Goal: Task Accomplishment & Management: Use online tool/utility

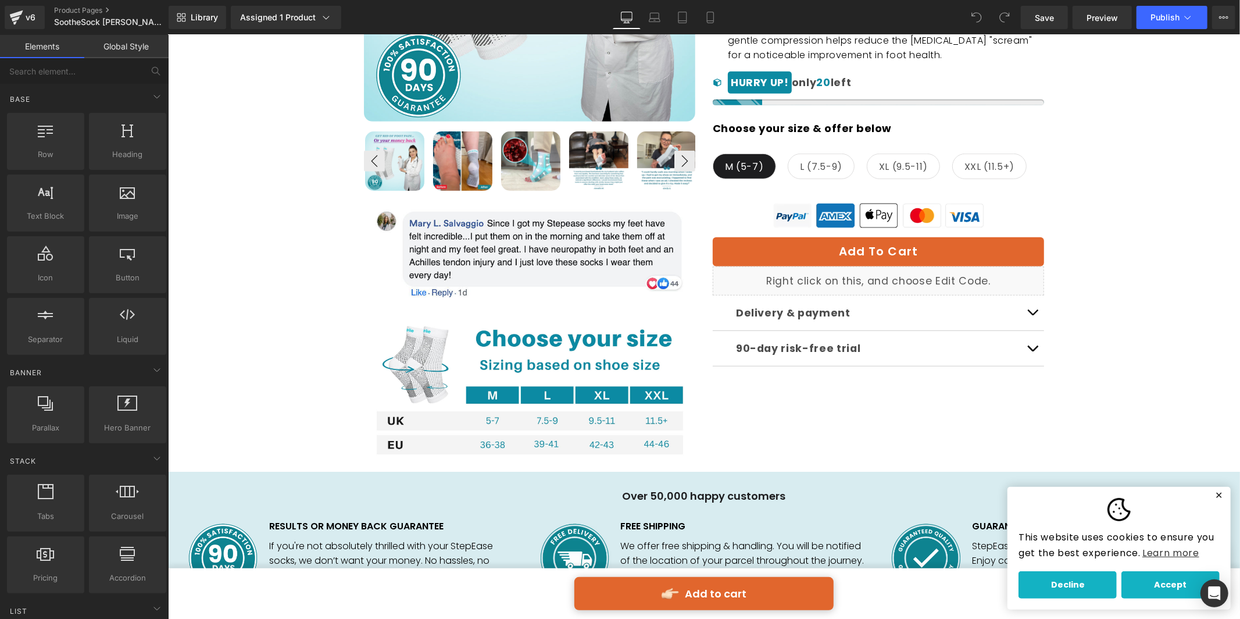
scroll to position [370, 0]
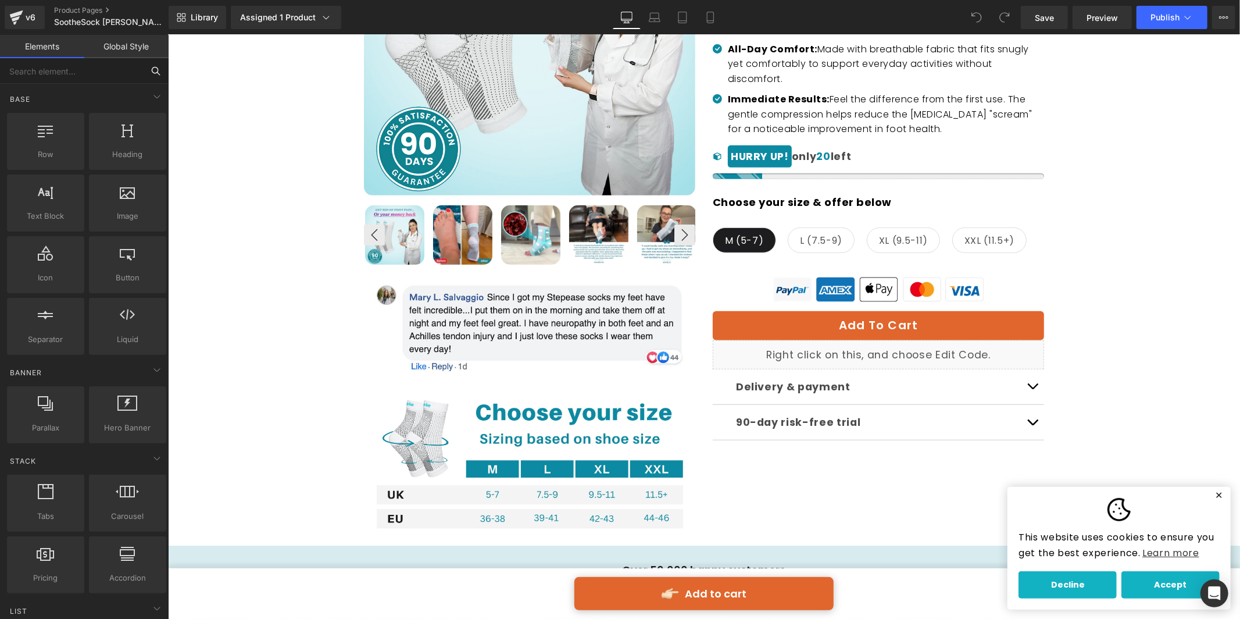
click at [83, 76] on input "text" at bounding box center [71, 71] width 143 height 26
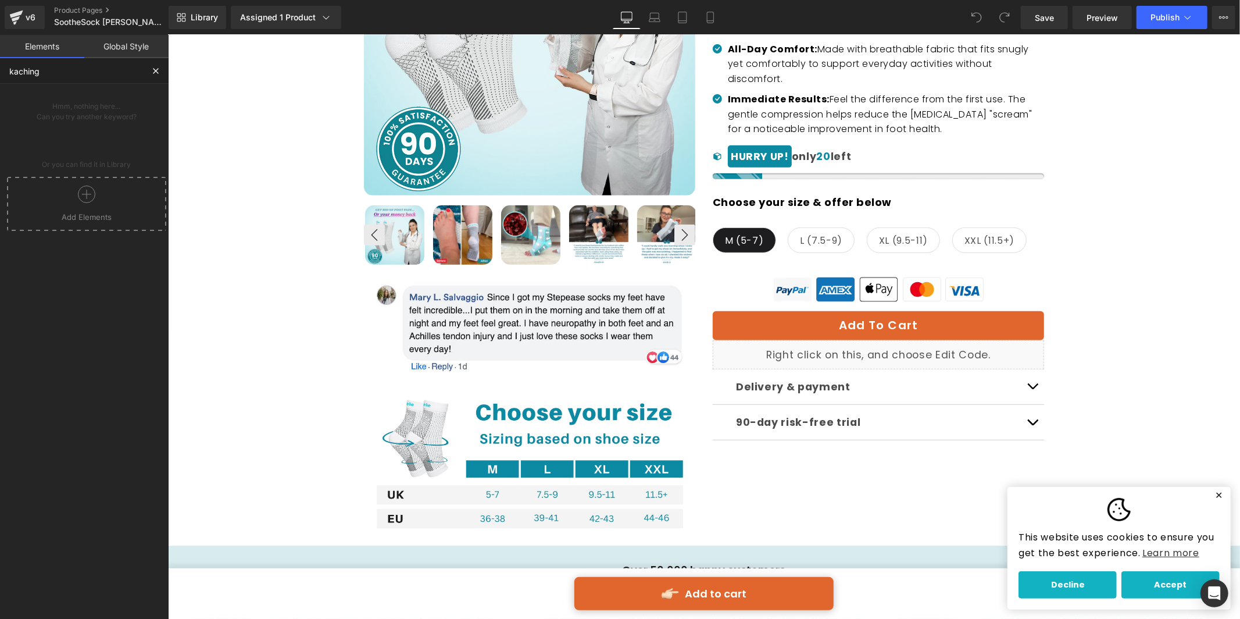
click at [87, 200] on icon at bounding box center [86, 193] width 17 height 17
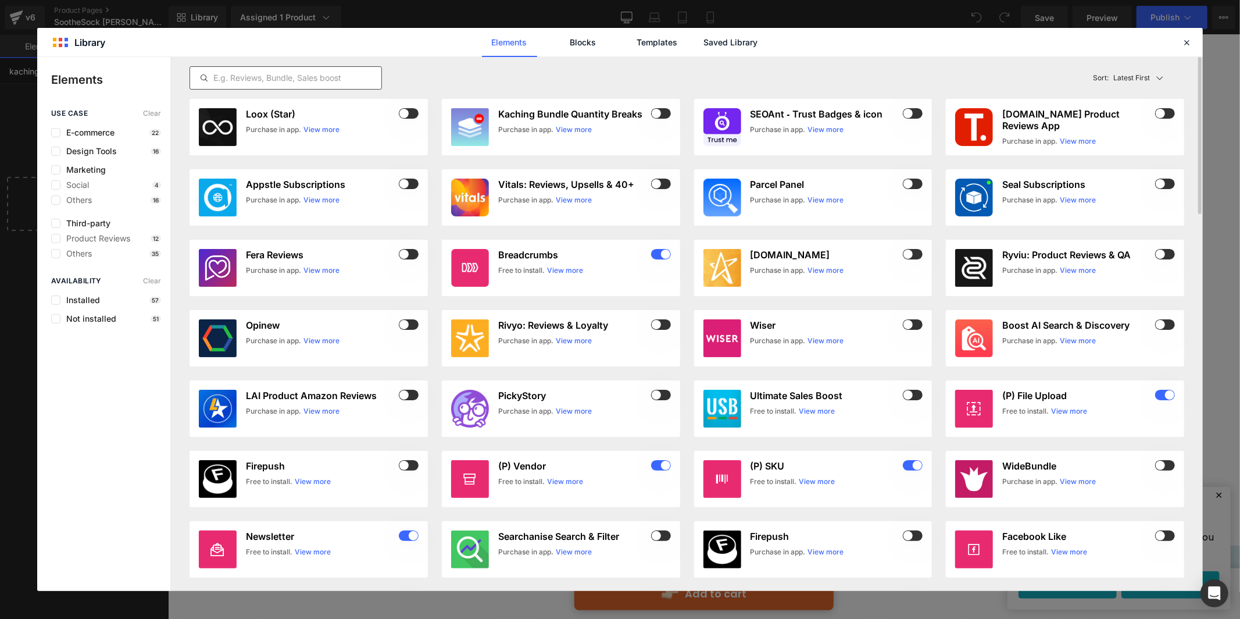
type input "kaching"
click at [327, 78] on input "text" at bounding box center [285, 78] width 191 height 14
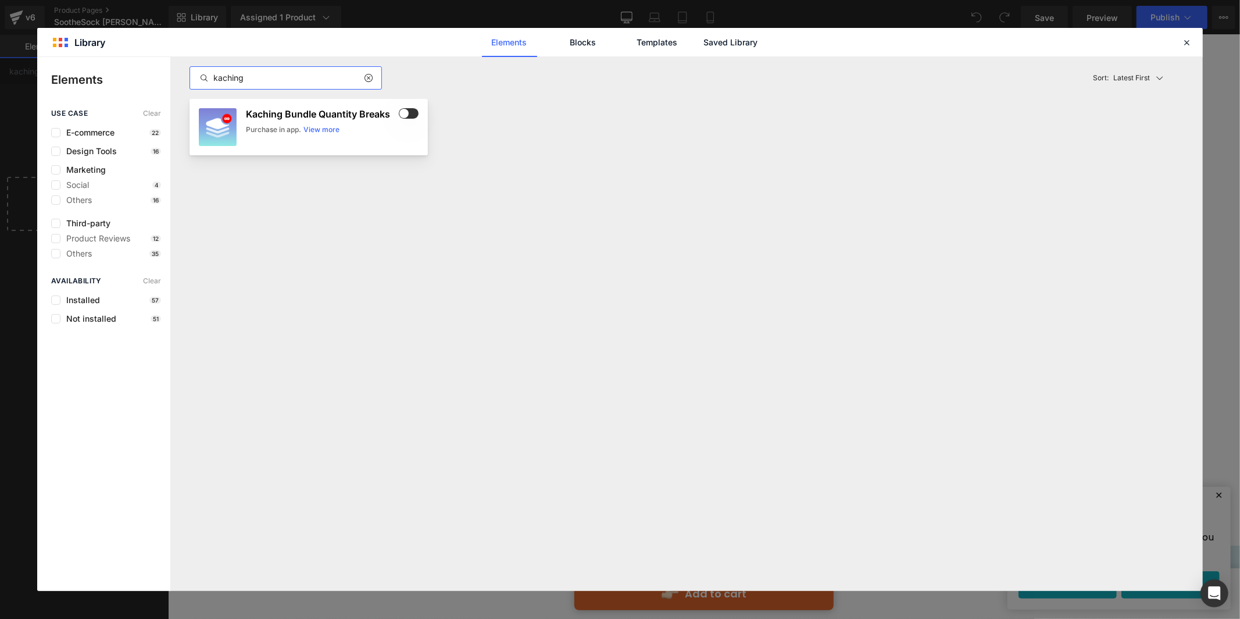
type input "kaching"
click at [399, 120] on div "Kaching Bundle Quantity Breaks Purchase in app. View more" at bounding box center [332, 127] width 173 height 38
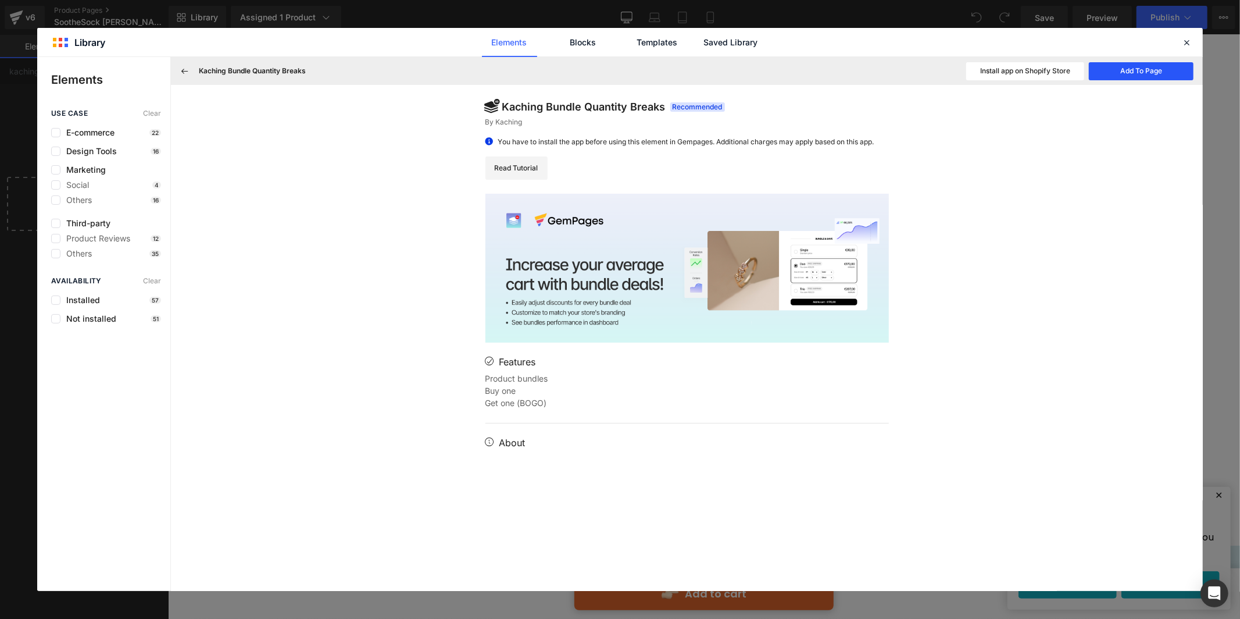
click at [1136, 71] on button "Add To Page" at bounding box center [1141, 71] width 105 height 18
click at [1190, 44] on icon at bounding box center [1186, 42] width 10 height 10
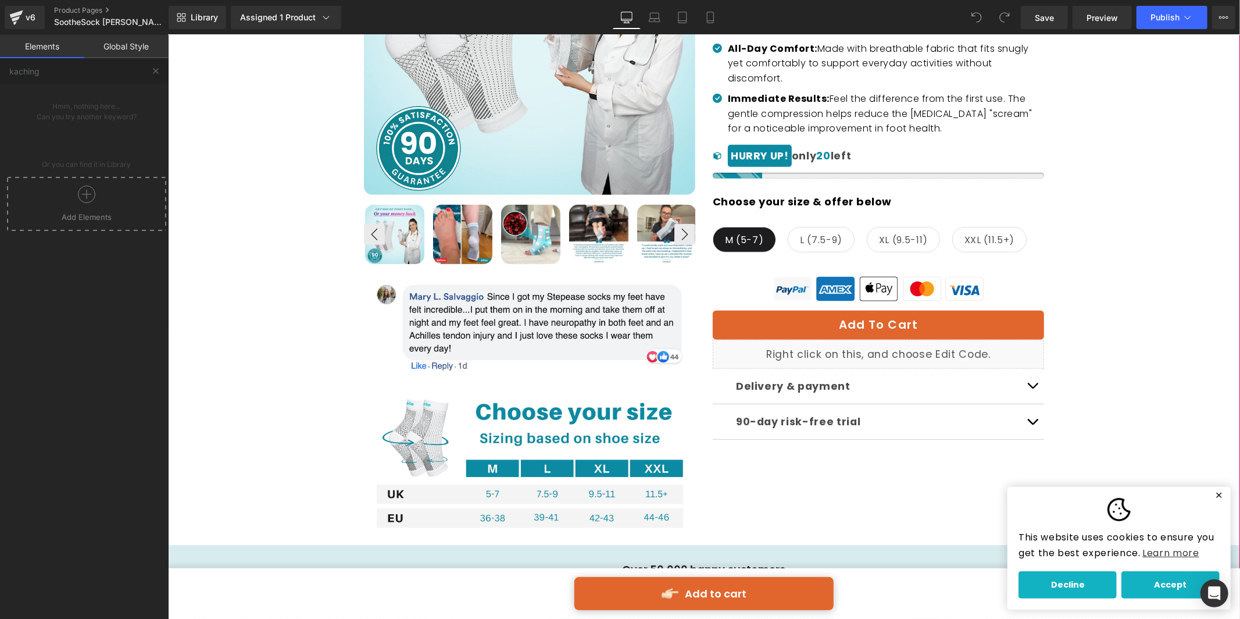
scroll to position [373, 0]
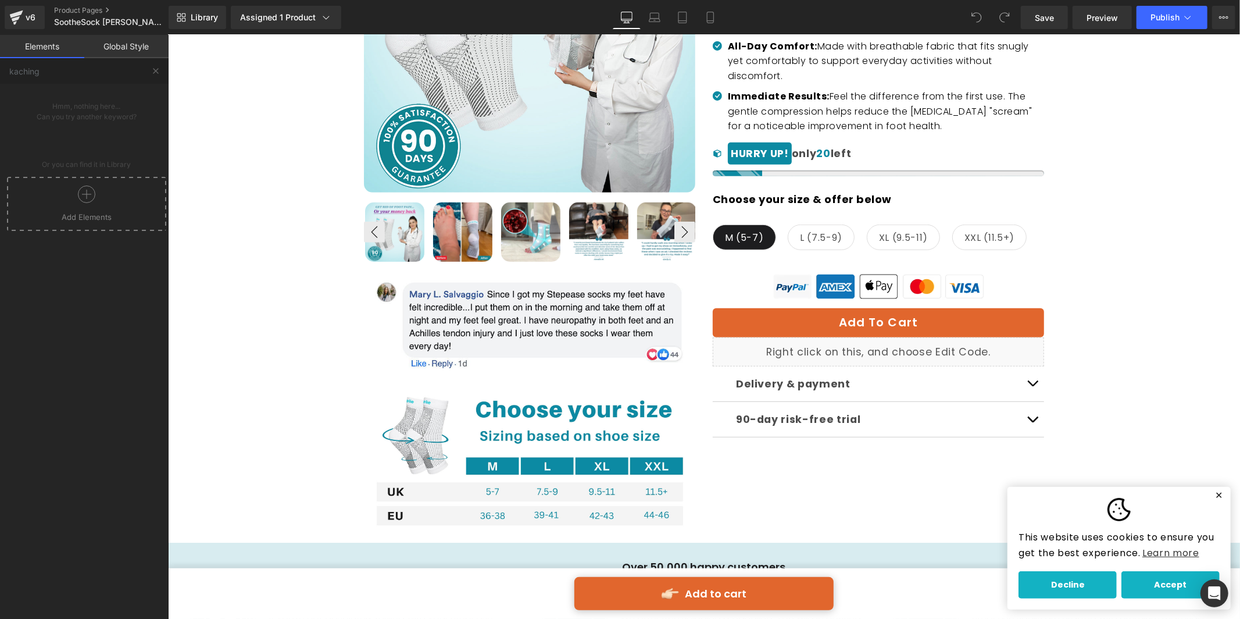
click at [87, 210] on div at bounding box center [86, 198] width 153 height 26
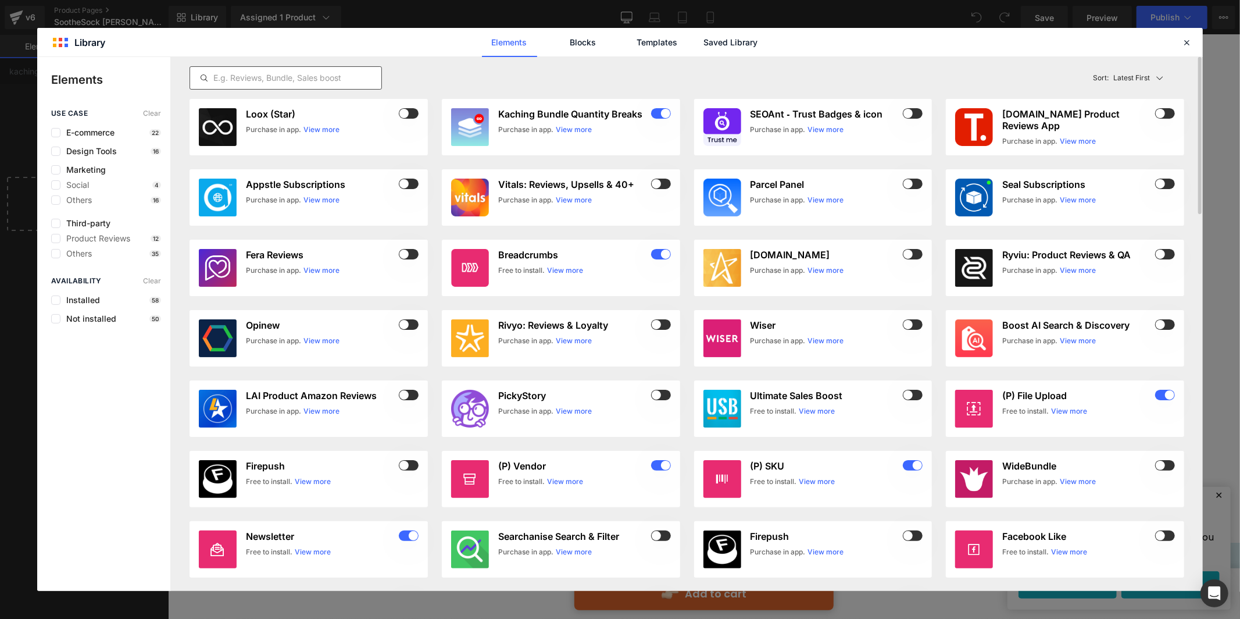
click at [314, 72] on input "text" at bounding box center [285, 78] width 191 height 14
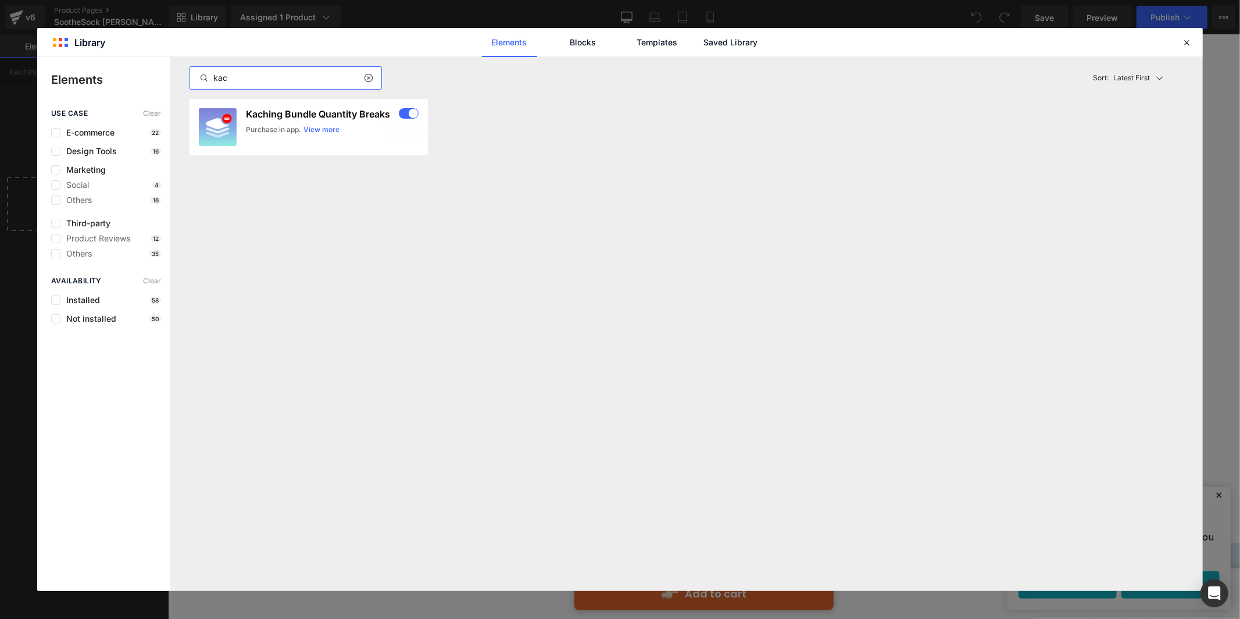
type input "kach"
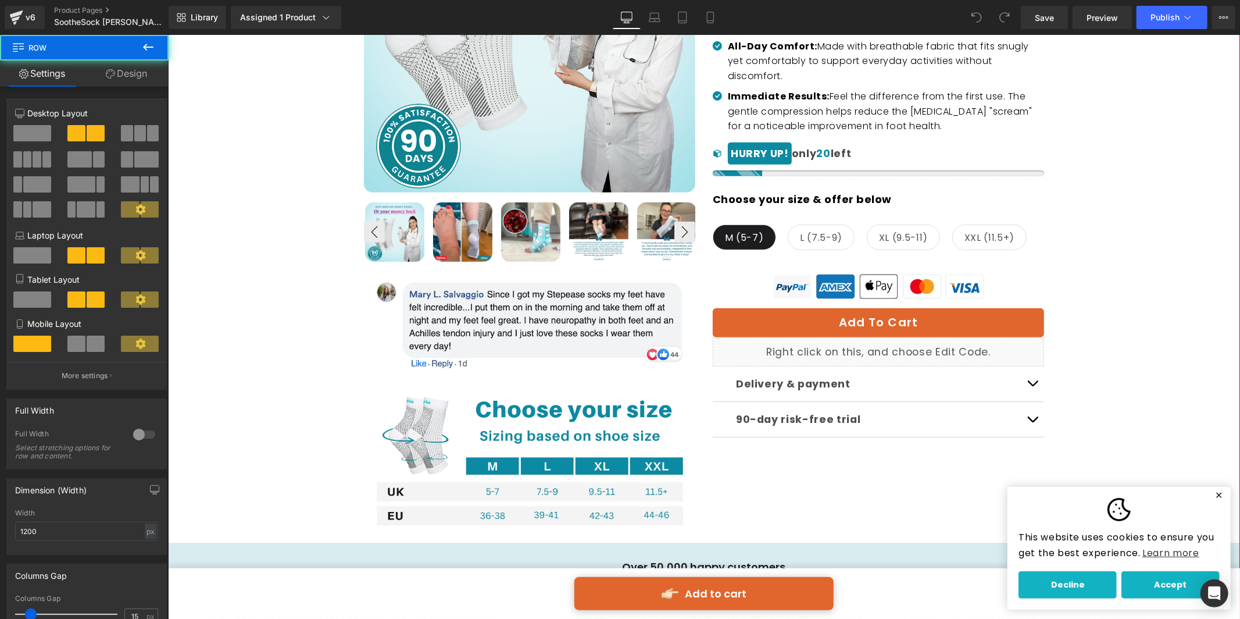
click at [778, 459] on div "Sale Off (P) Image ‹ ›" at bounding box center [704, 194] width 698 height 695
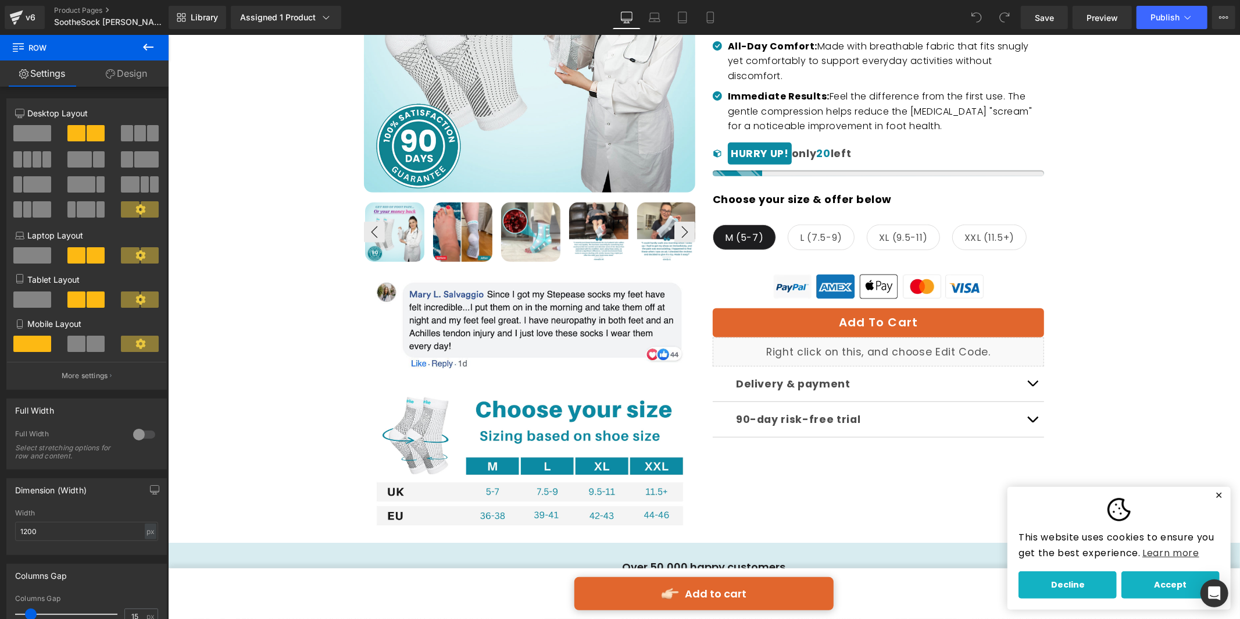
click at [155, 41] on button at bounding box center [148, 48] width 41 height 26
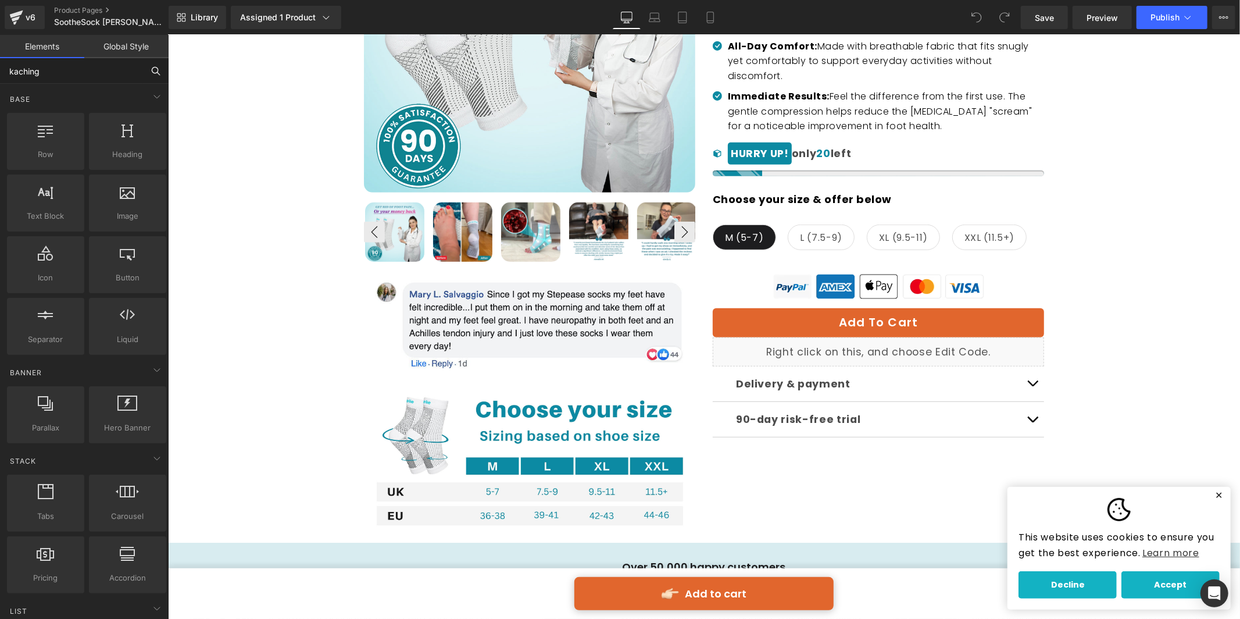
click at [61, 70] on input "kaching" at bounding box center [71, 71] width 143 height 26
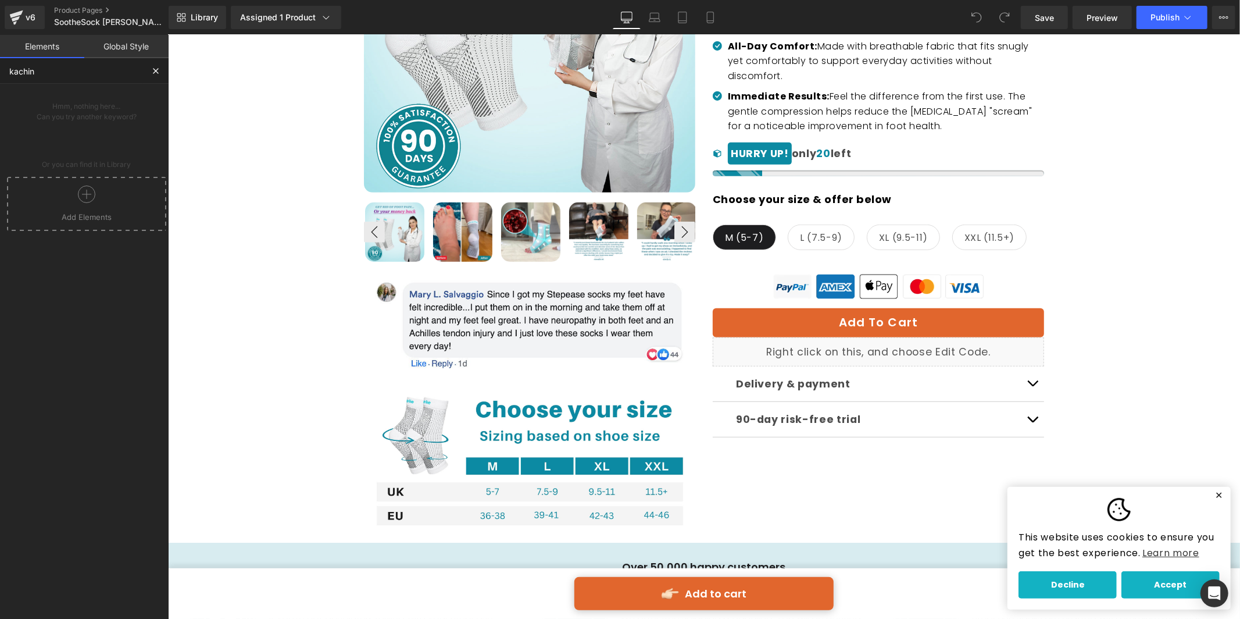
click at [94, 190] on div at bounding box center [86, 198] width 153 height 26
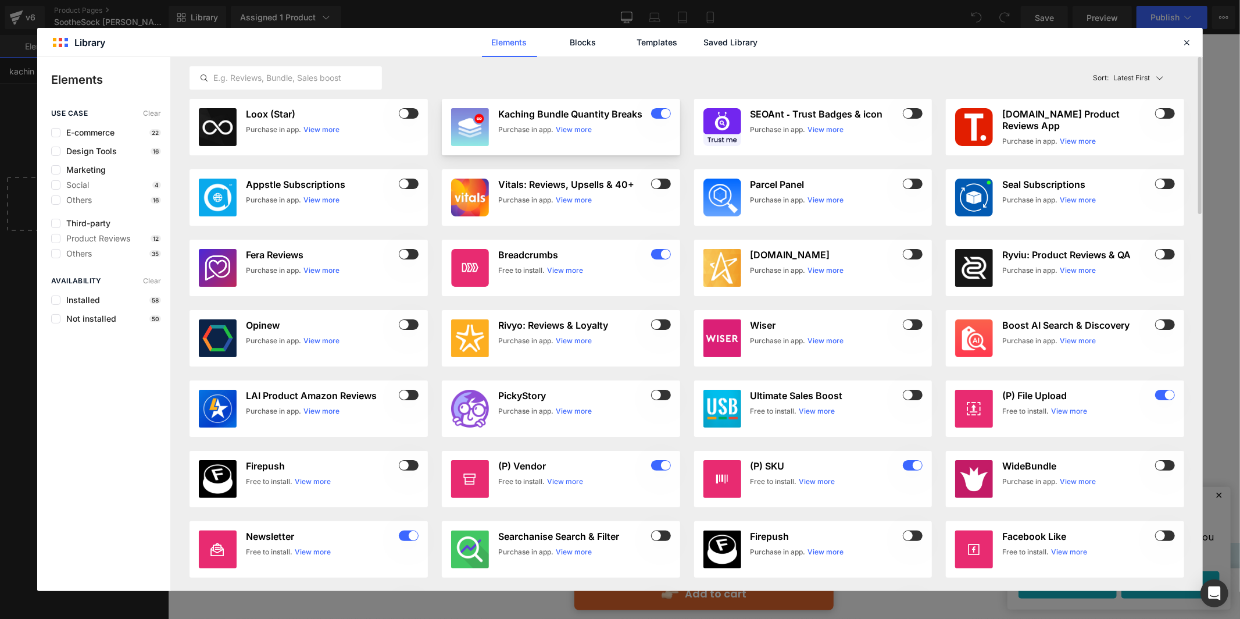
type input "kachin"
drag, startPoint x: 541, startPoint y: 122, endPoint x: 557, endPoint y: 124, distance: 15.9
click at [557, 124] on div "Kaching Bundle Quantity Breaks Purchase in app. View more" at bounding box center [584, 127] width 173 height 38
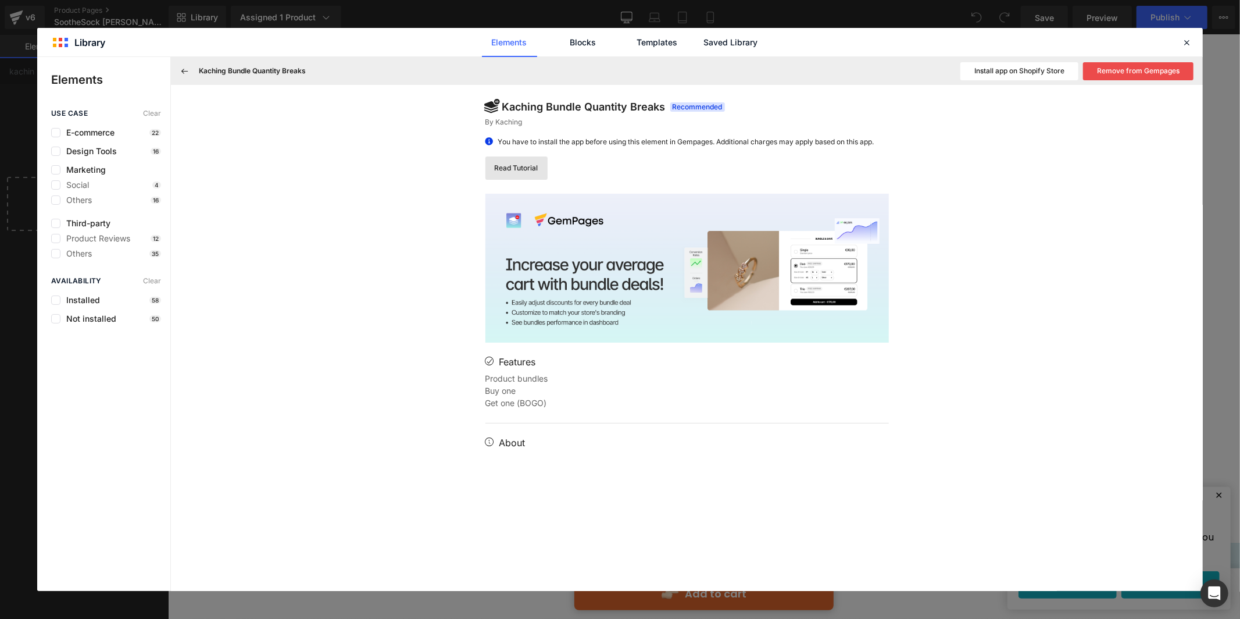
click at [524, 166] on link "Read Tutorial" at bounding box center [516, 167] width 62 height 23
click at [1181, 41] on icon at bounding box center [1186, 42] width 10 height 10
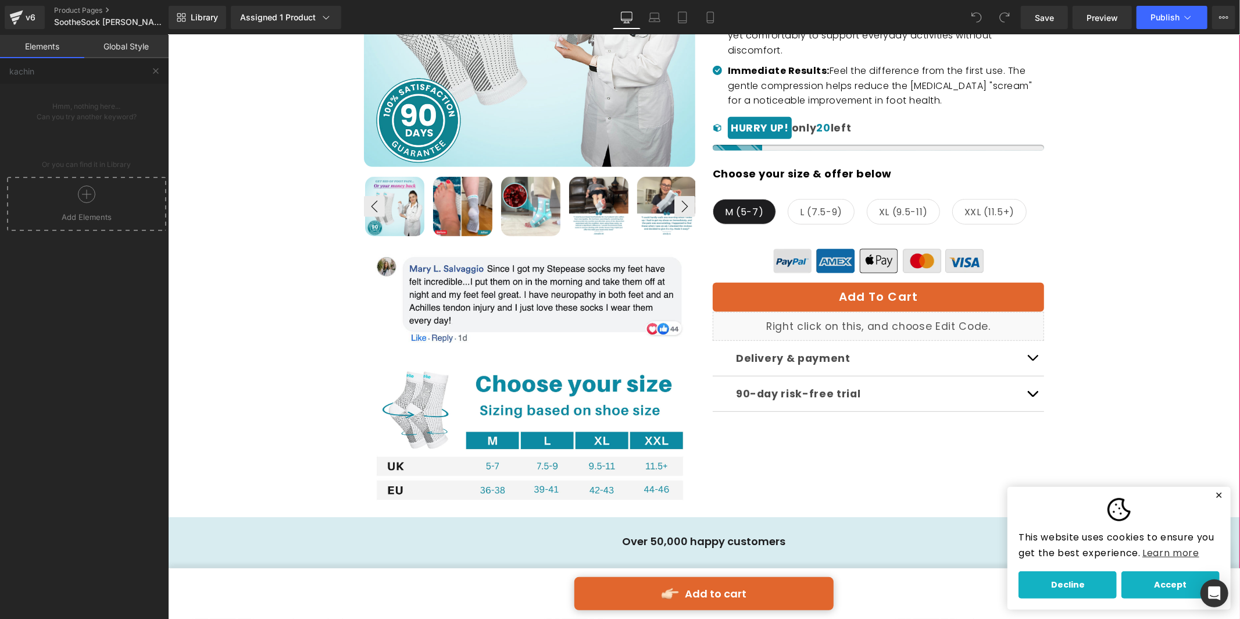
scroll to position [431, 0]
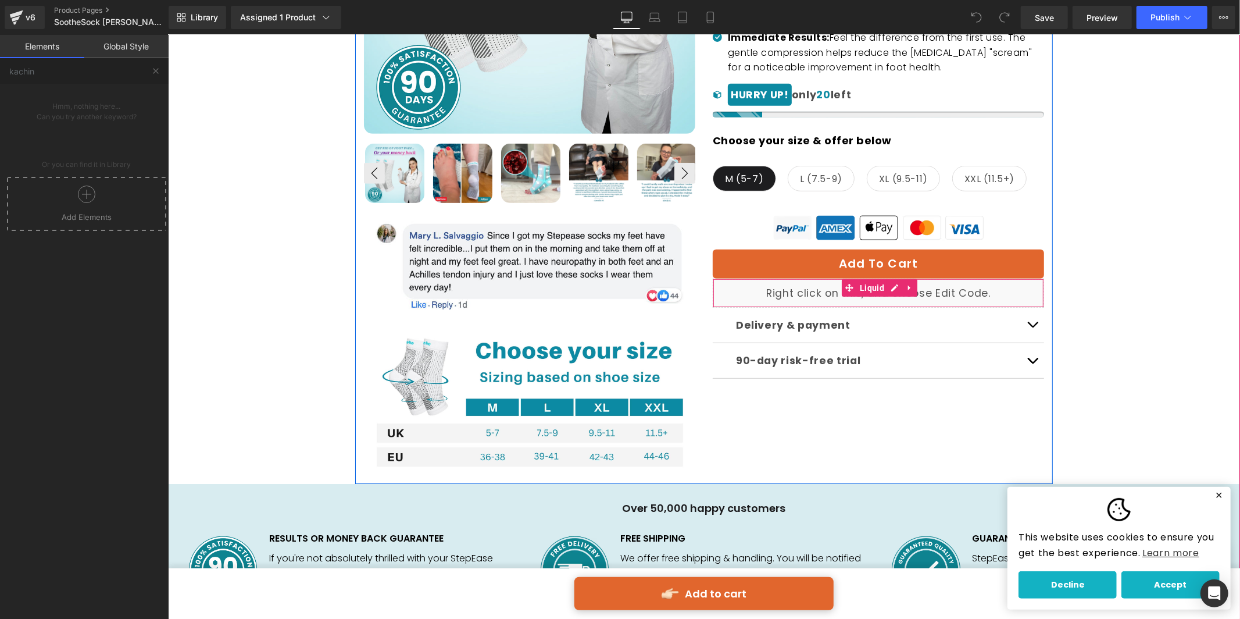
click at [877, 279] on div "Liquid" at bounding box center [877, 292] width 331 height 29
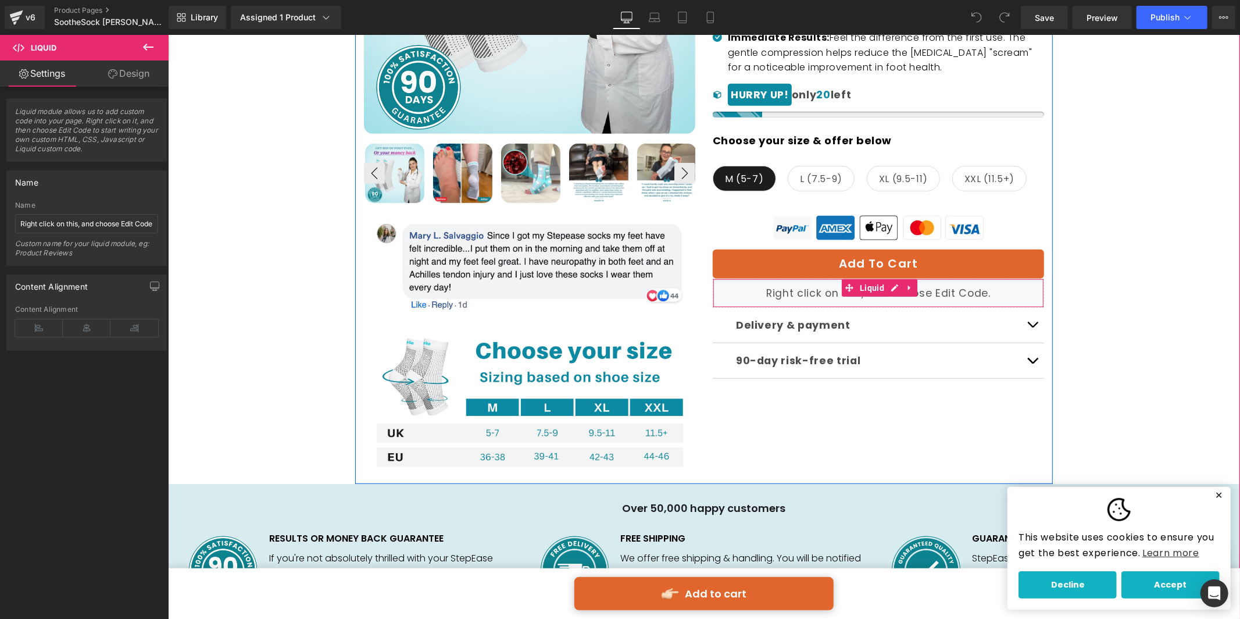
click at [806, 278] on div "Liquid" at bounding box center [877, 292] width 331 height 29
click at [808, 278] on div "Liquid" at bounding box center [877, 292] width 331 height 29
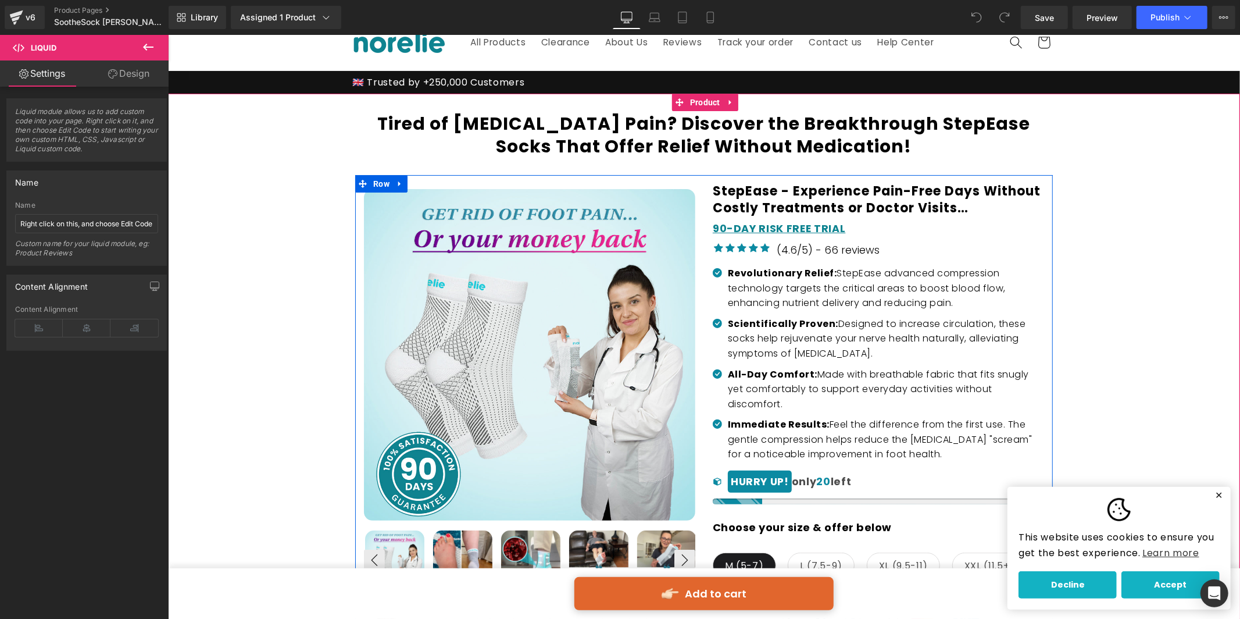
scroll to position [44, 0]
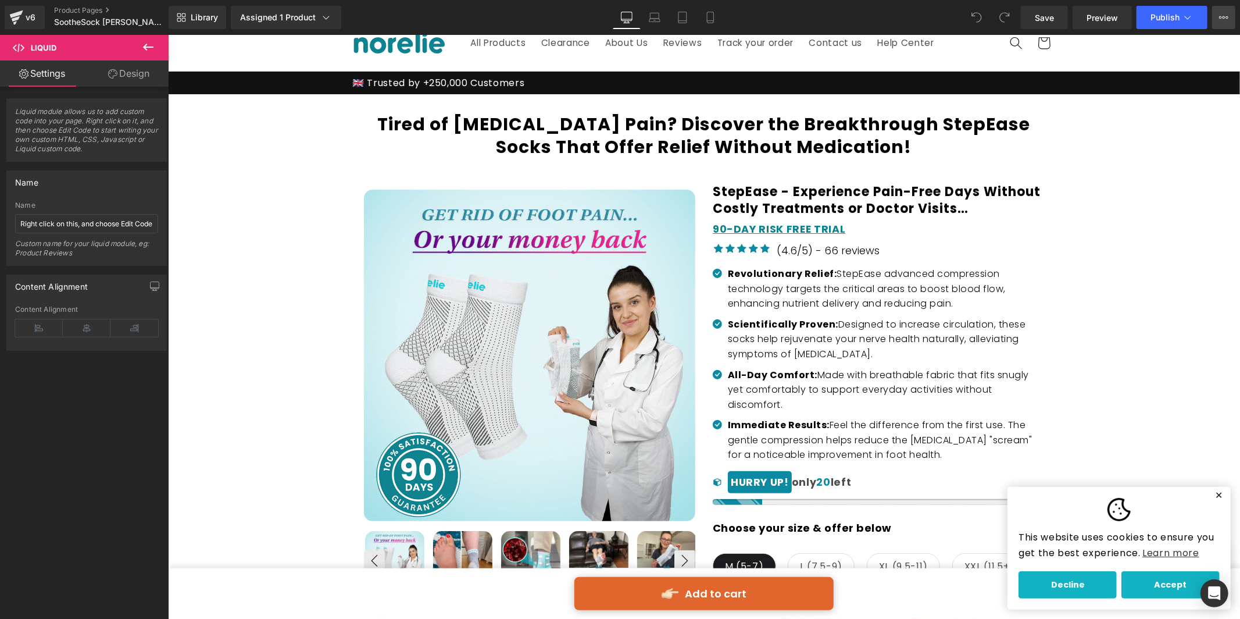
click at [1231, 12] on button "View Live Page View with current Template Save Template to Library Schedule Pub…" at bounding box center [1223, 17] width 23 height 23
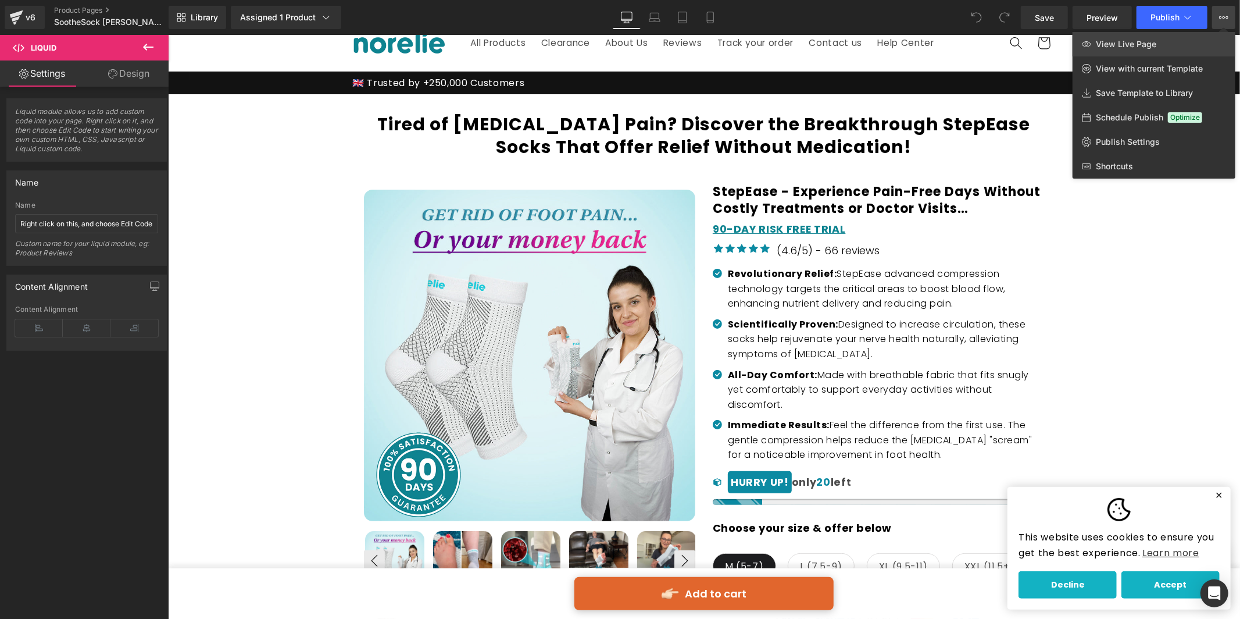
click at [1169, 43] on link "View Live Page" at bounding box center [1154, 44] width 163 height 24
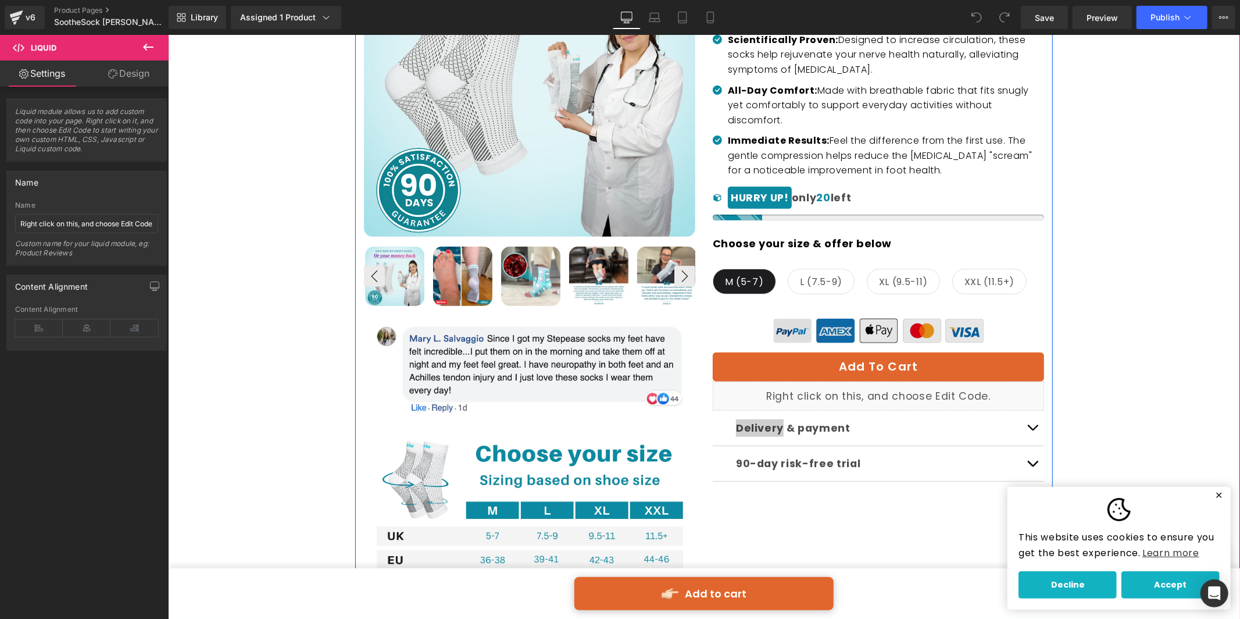
scroll to position [330, 0]
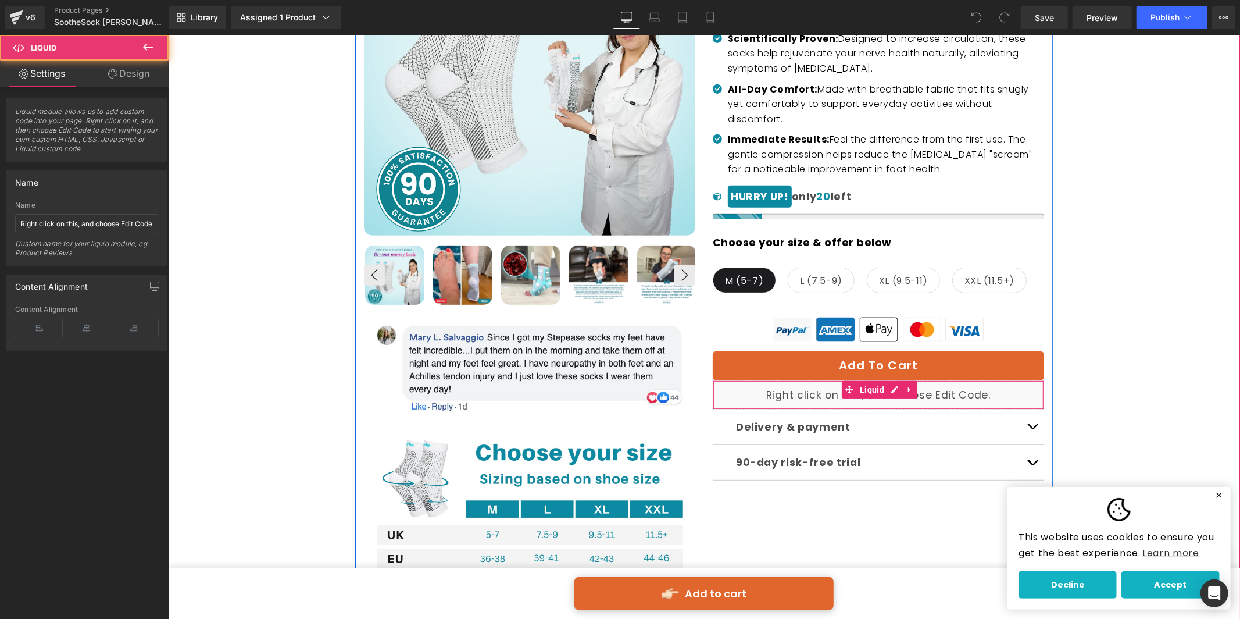
click at [813, 380] on div "Liquid" at bounding box center [877, 394] width 331 height 29
click at [886, 380] on div "Liquid" at bounding box center [877, 394] width 331 height 29
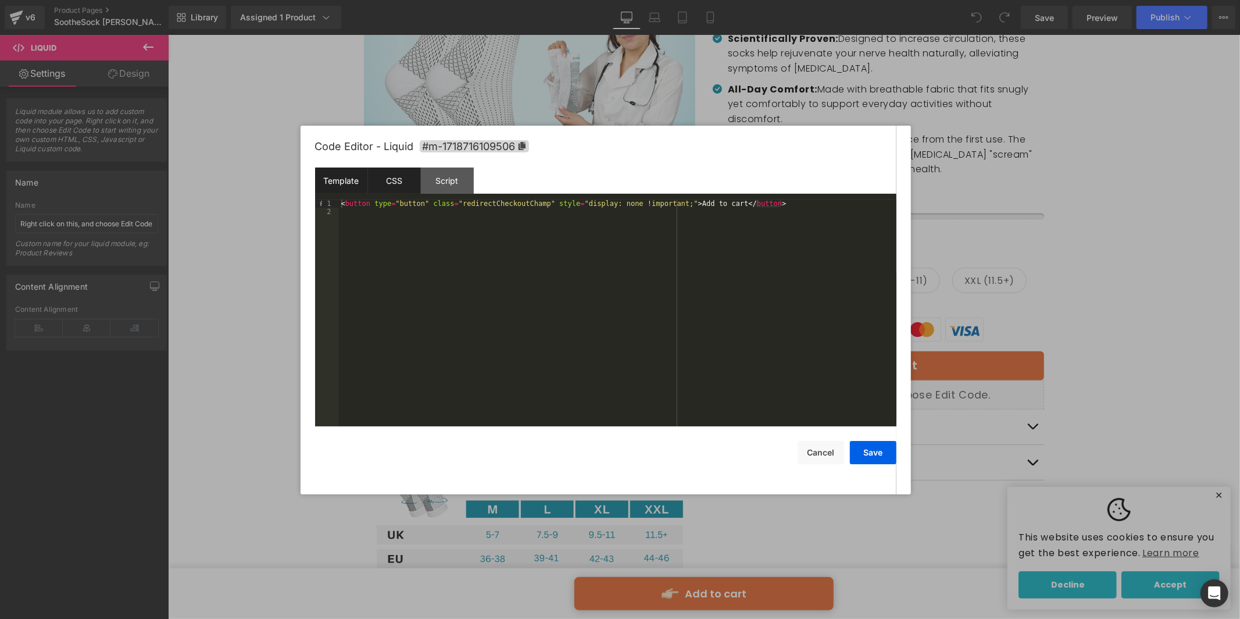
click at [401, 187] on div "CSS" at bounding box center [394, 180] width 53 height 26
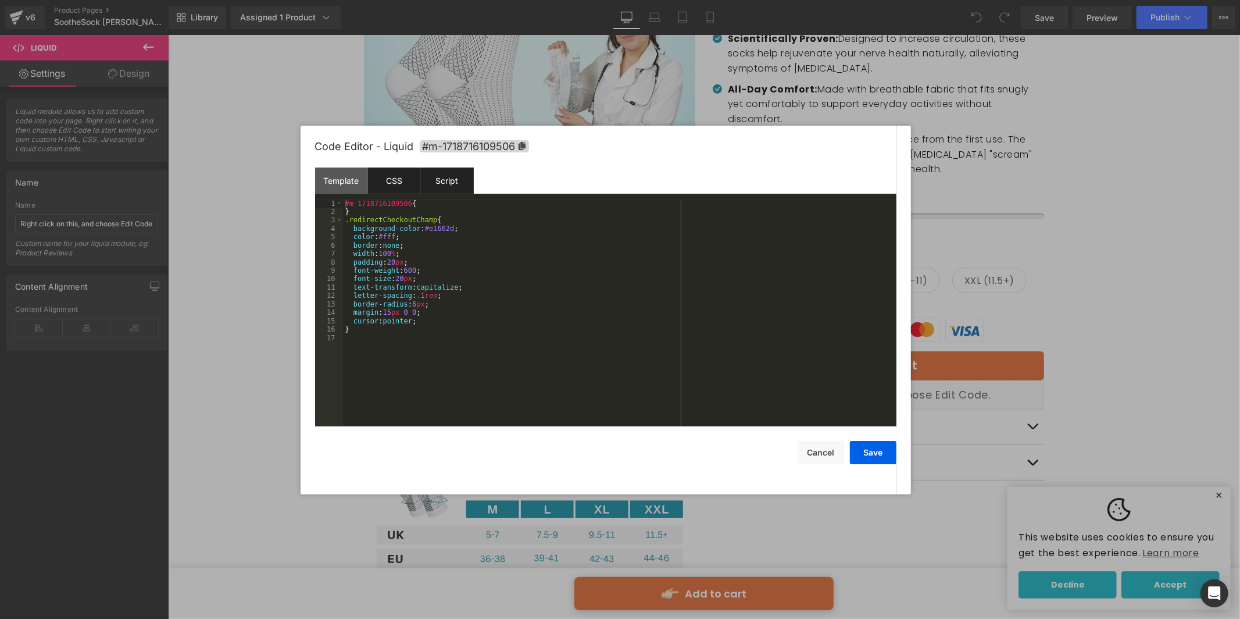
click at [448, 183] on div "Script" at bounding box center [447, 180] width 53 height 26
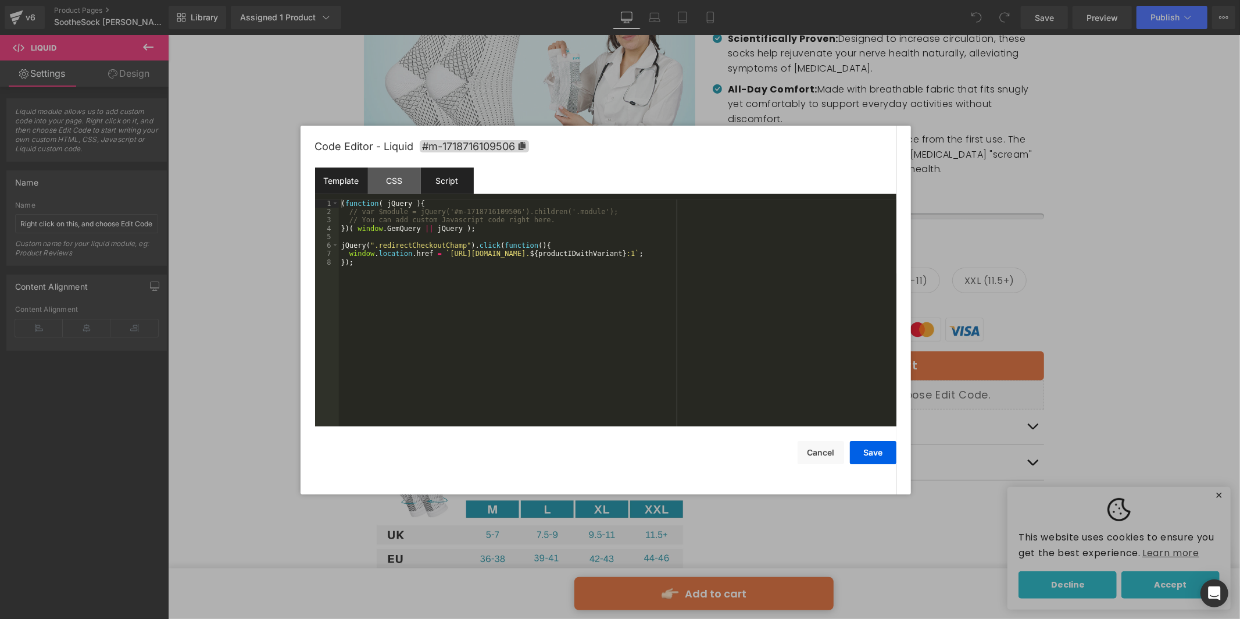
click at [331, 175] on div "Template" at bounding box center [341, 180] width 53 height 26
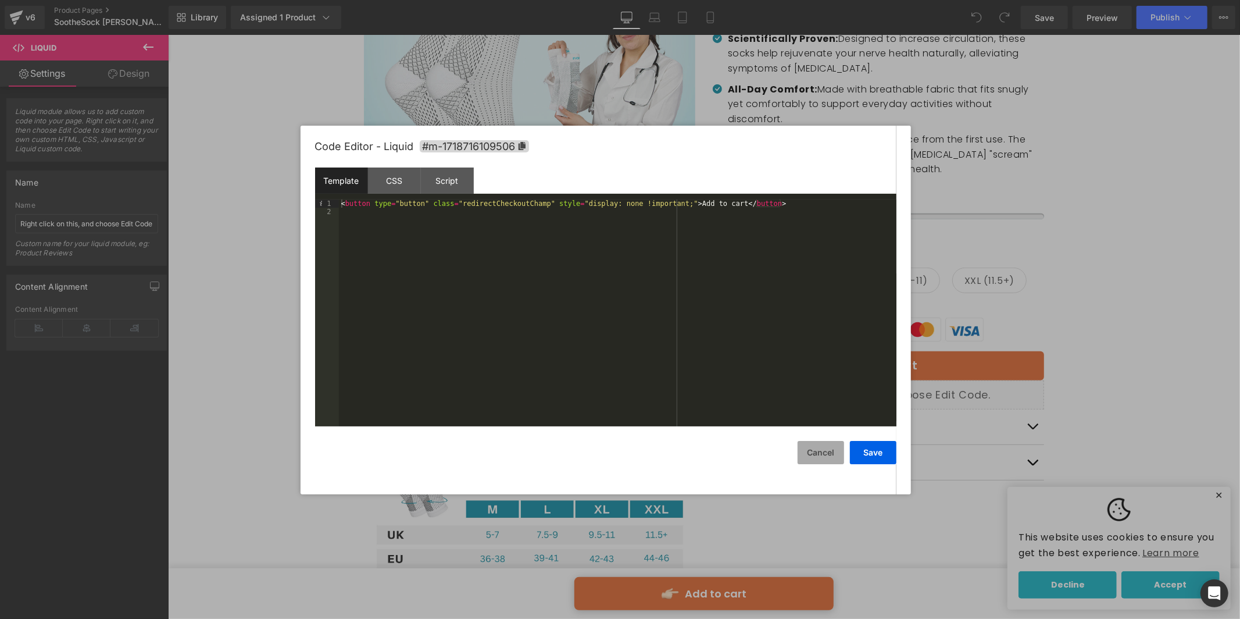
click at [822, 455] on button "Cancel" at bounding box center [821, 452] width 47 height 23
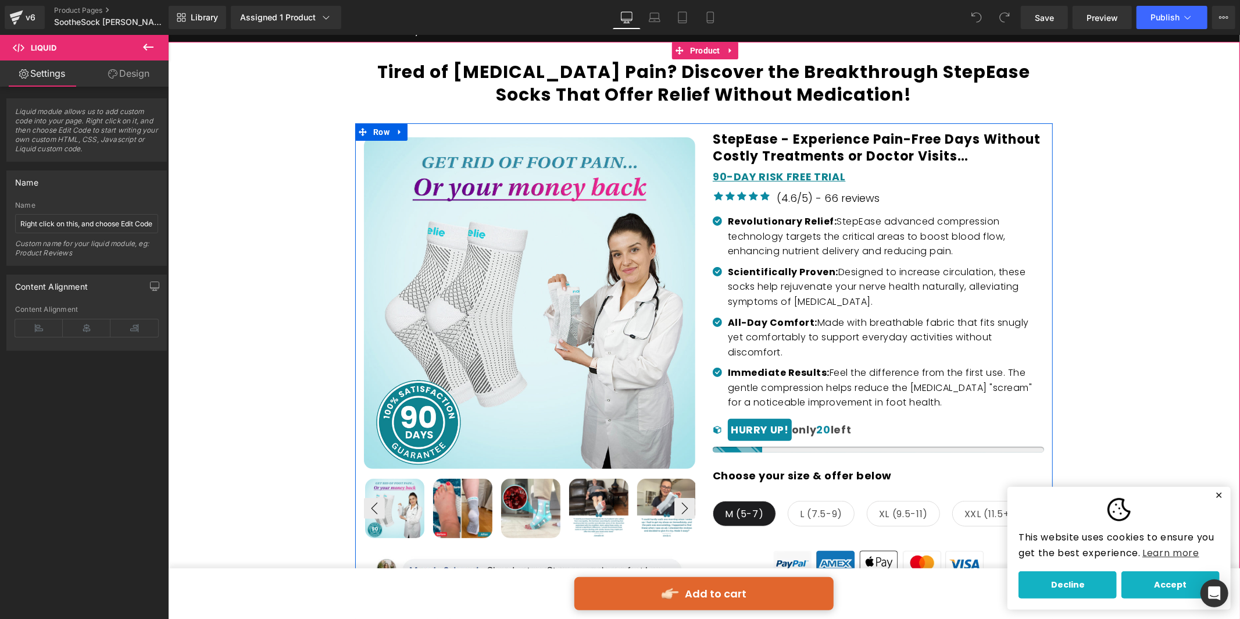
scroll to position [0, 0]
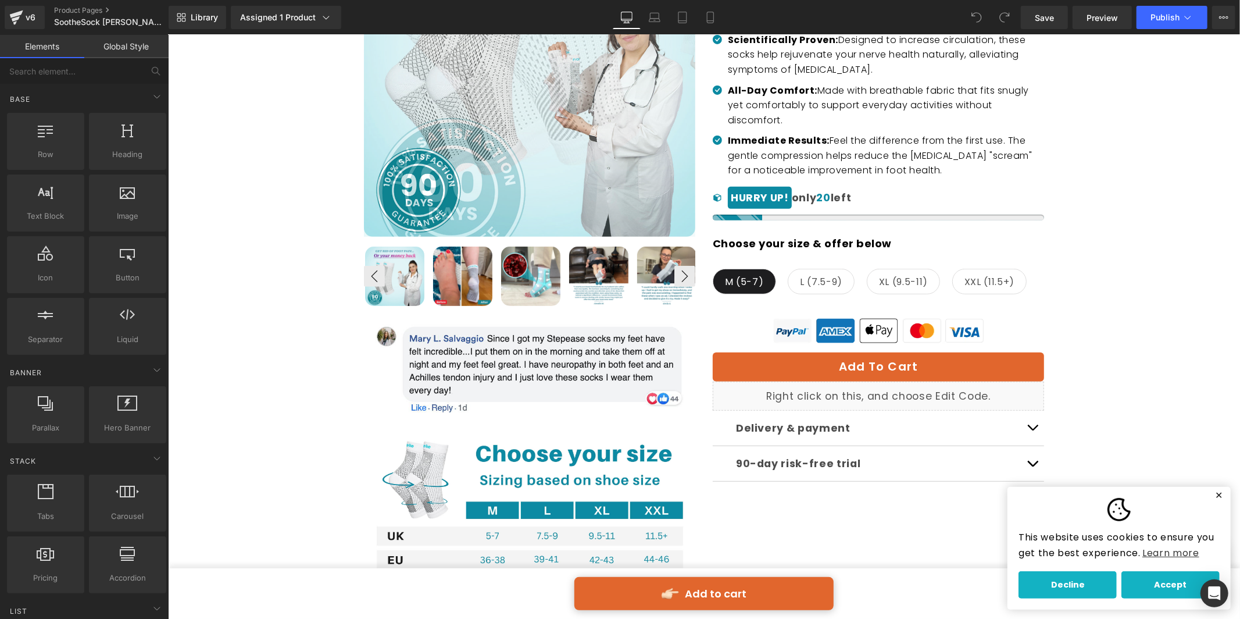
scroll to position [329, 0]
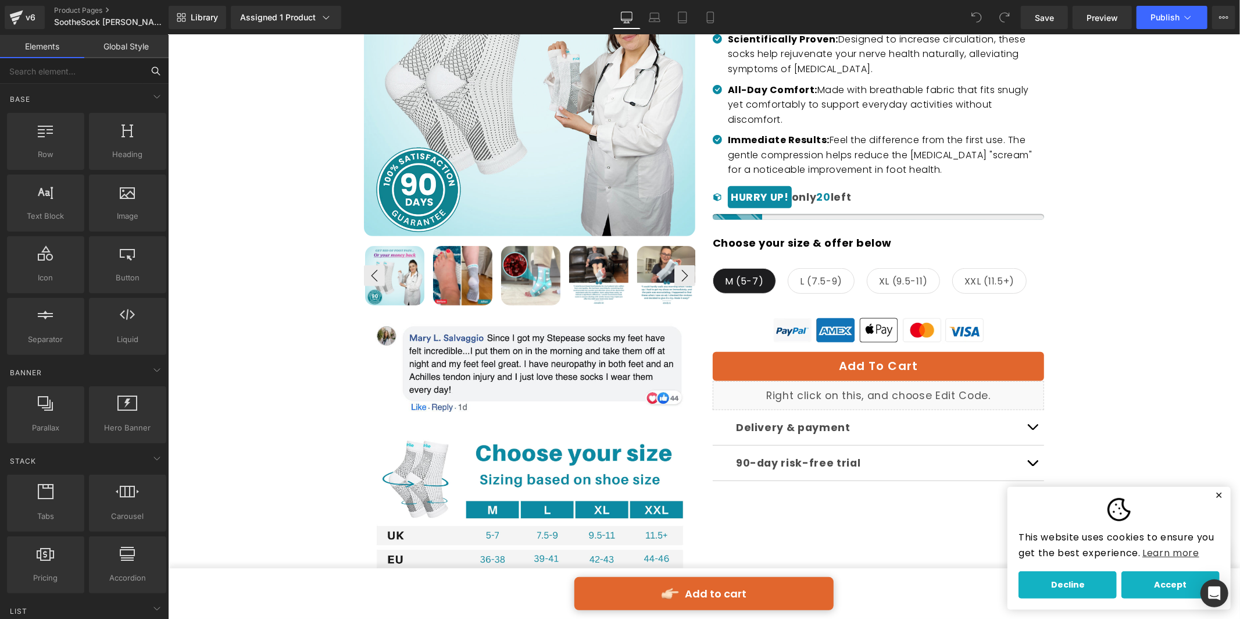
click at [74, 69] on input "text" at bounding box center [71, 71] width 143 height 26
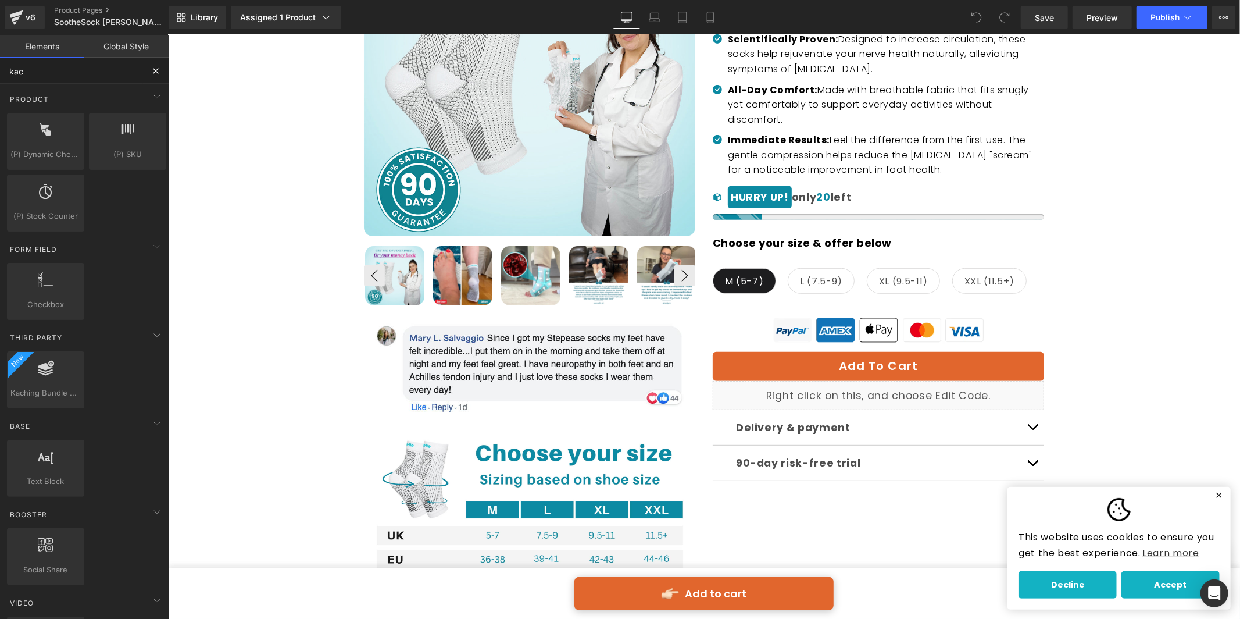
type input "kach"
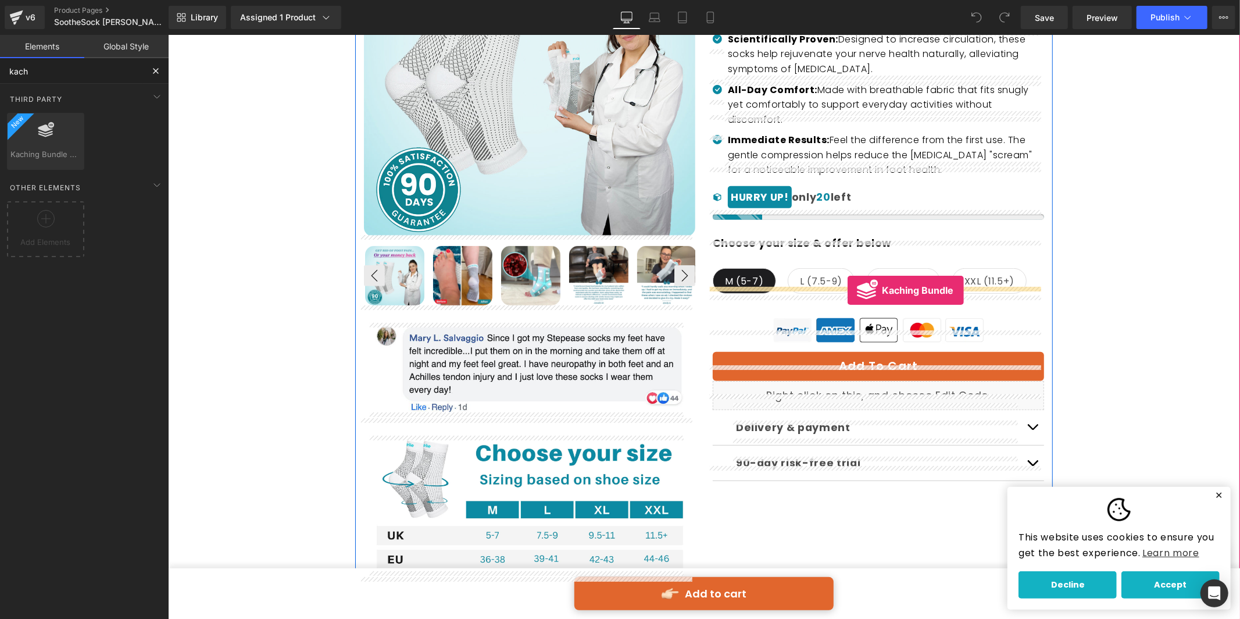
drag, startPoint x: 212, startPoint y: 181, endPoint x: 847, endPoint y: 290, distance: 644.1
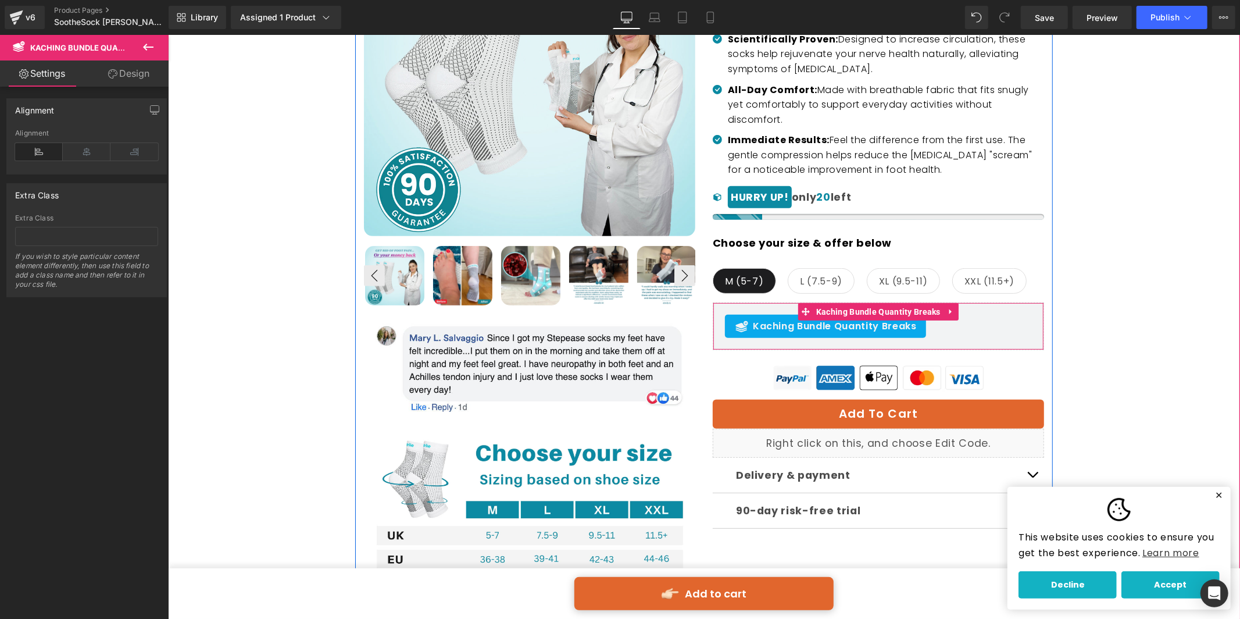
click at [913, 316] on div "Kaching Bundle Quantity Breaks" at bounding box center [824, 325] width 201 height 23
click at [899, 319] on span "Kaching Bundle Quantity Breaks" at bounding box center [834, 326] width 164 height 14
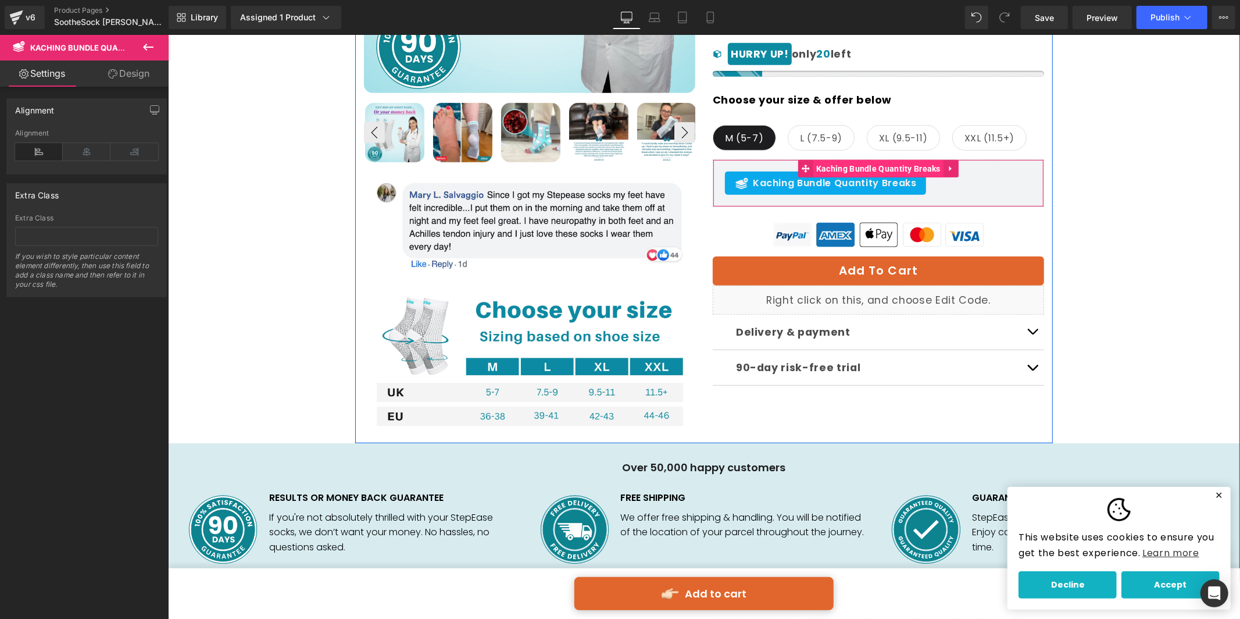
scroll to position [471, 0]
click at [894, 160] on span "Kaching Bundle Quantity Breaks" at bounding box center [878, 168] width 130 height 17
click at [912, 172] on div "Kaching Bundle Quantity Breaks" at bounding box center [824, 183] width 201 height 23
click at [892, 160] on span "Kaching Bundle Quantity Breaks" at bounding box center [878, 168] width 130 height 17
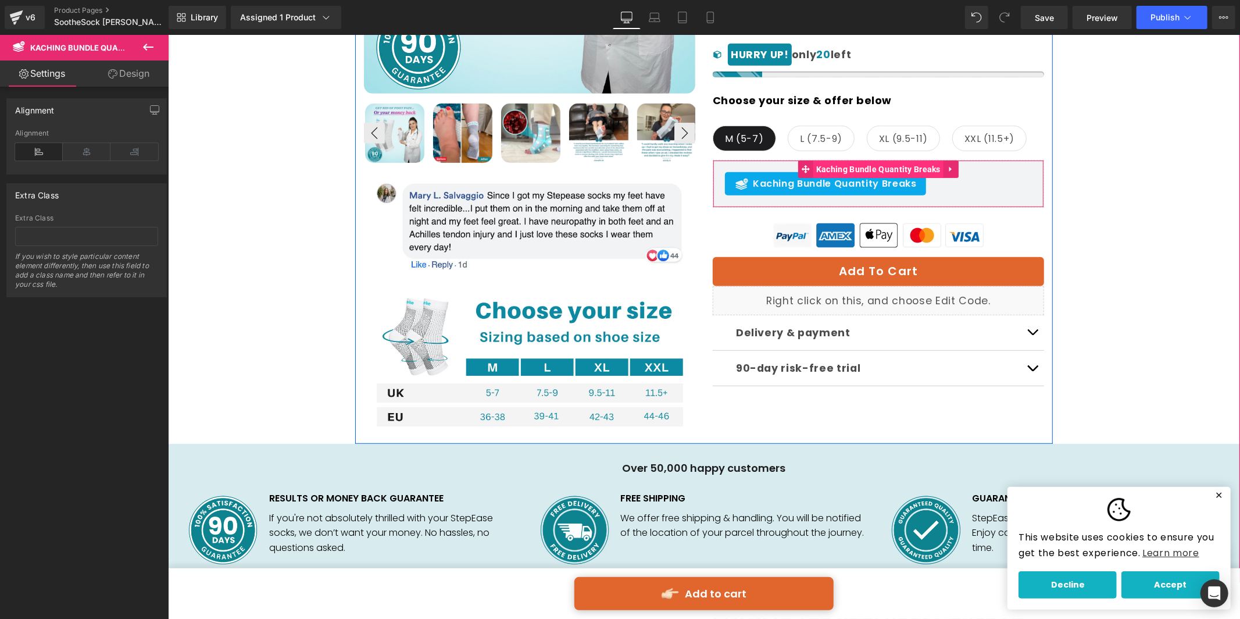
click at [892, 160] on span "Kaching Bundle Quantity Breaks" at bounding box center [878, 168] width 130 height 17
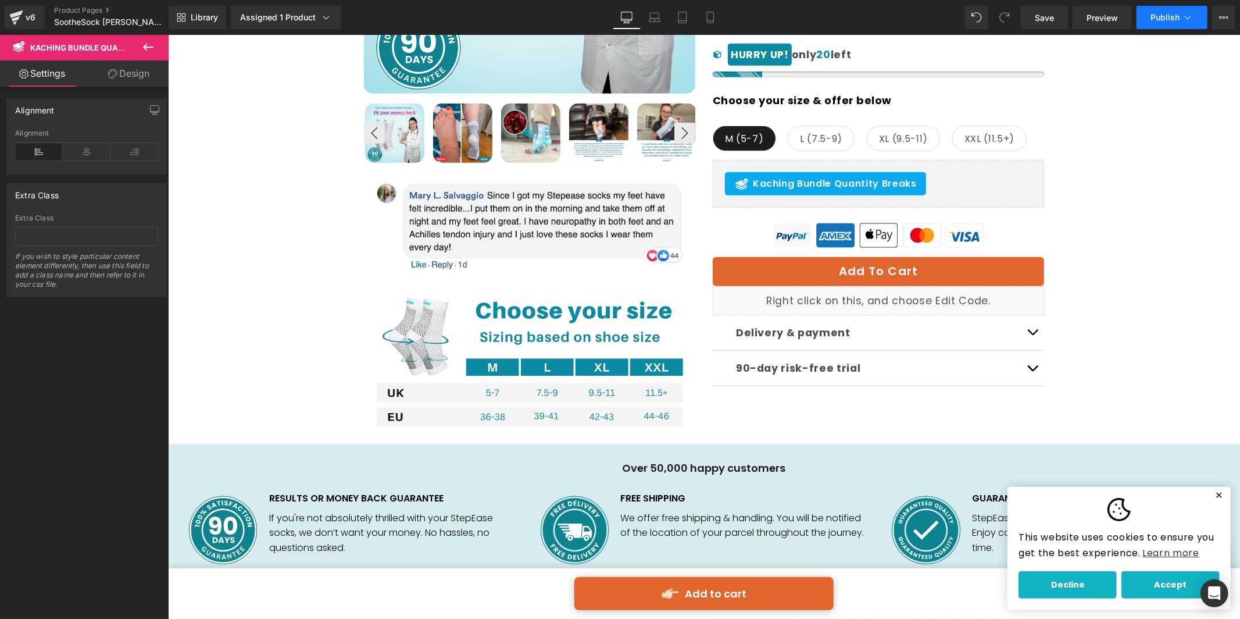
click at [1154, 16] on span "Publish" at bounding box center [1165, 17] width 29 height 9
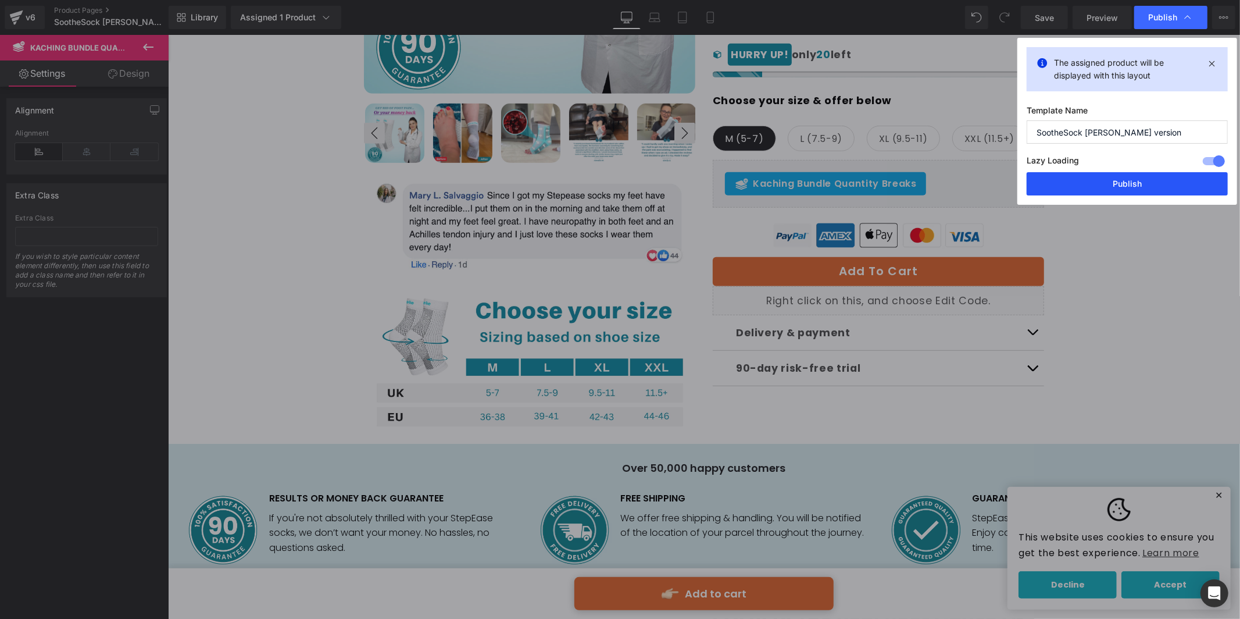
drag, startPoint x: 1140, startPoint y: 173, endPoint x: 931, endPoint y: 116, distance: 216.9
click at [1140, 173] on button "Publish" at bounding box center [1127, 183] width 201 height 23
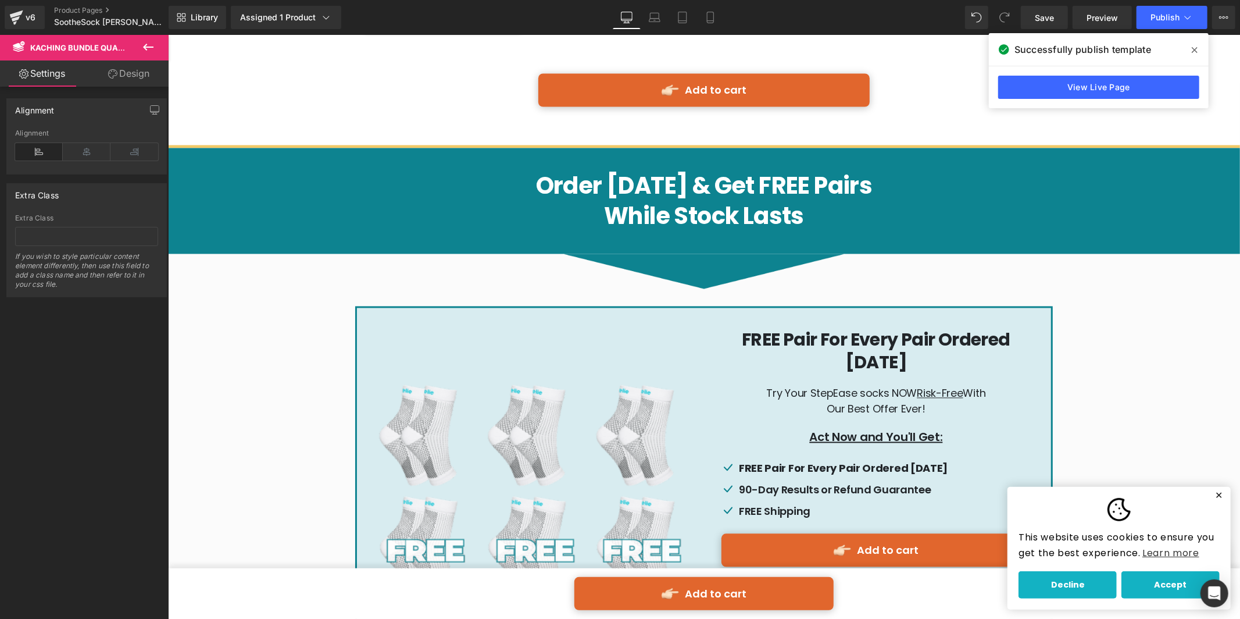
scroll to position [5596, 0]
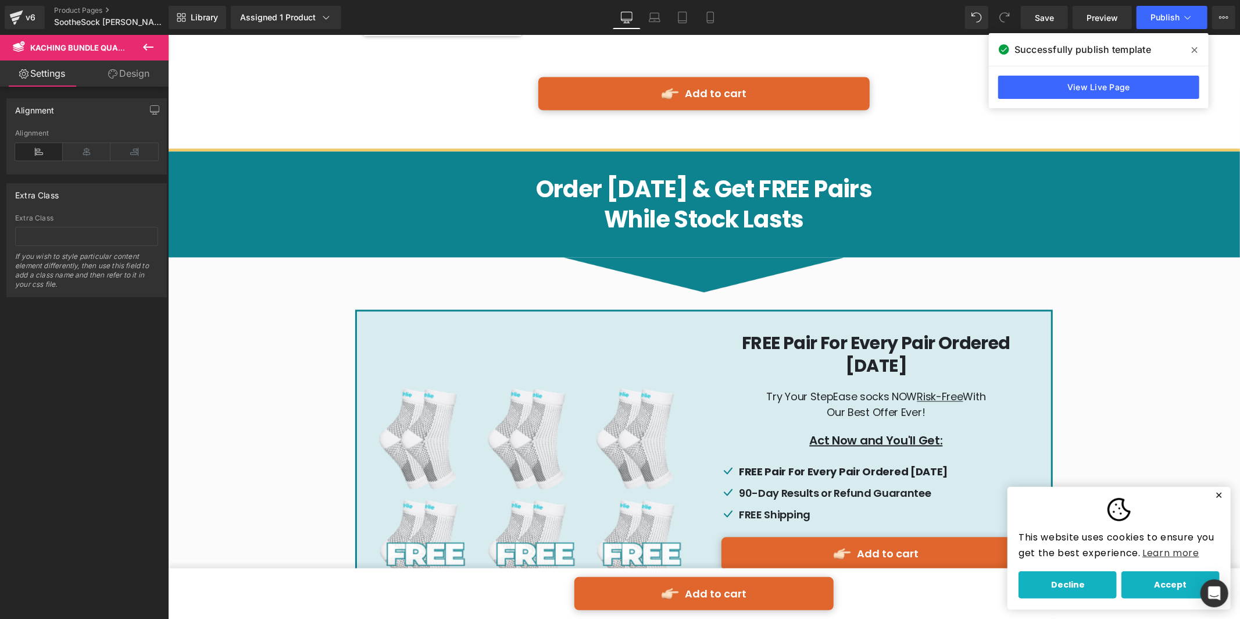
click at [387, 180] on h1 "Order [DATE] & Get FREE Pairs" at bounding box center [703, 189] width 1072 height 30
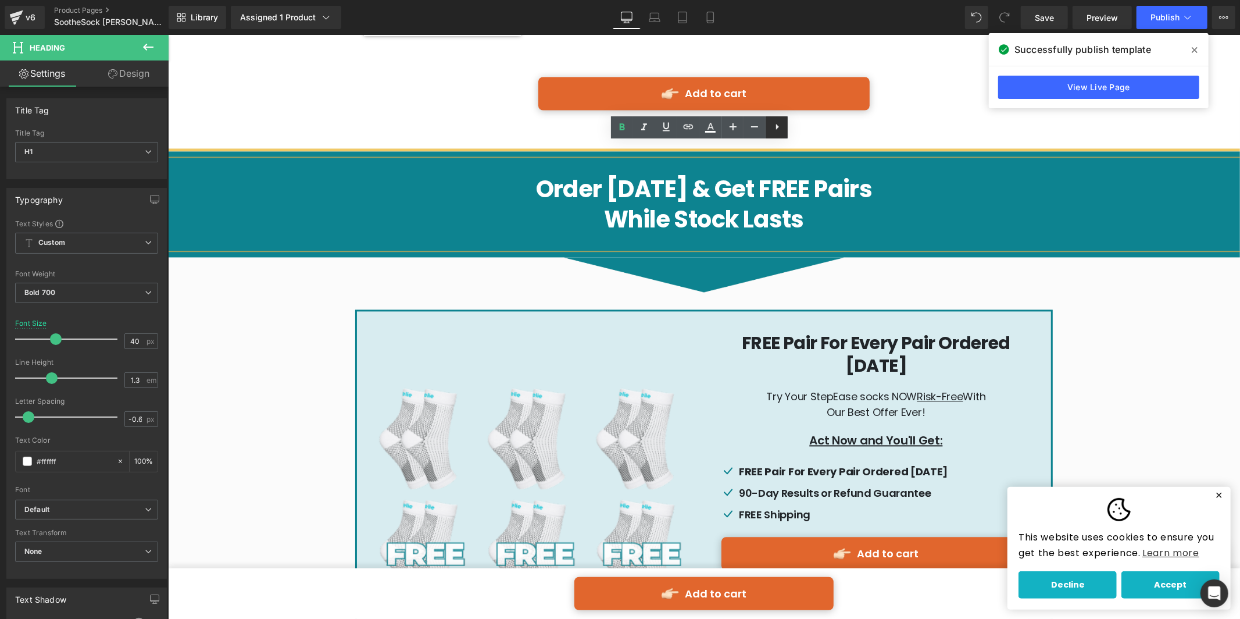
click at [776, 133] on icon at bounding box center [777, 127] width 14 height 14
click at [790, 130] on link at bounding box center [799, 127] width 22 height 22
click at [999, 342] on h1 "FREE Pair For Every Pair Ordered [DATE]" at bounding box center [875, 353] width 309 height 45
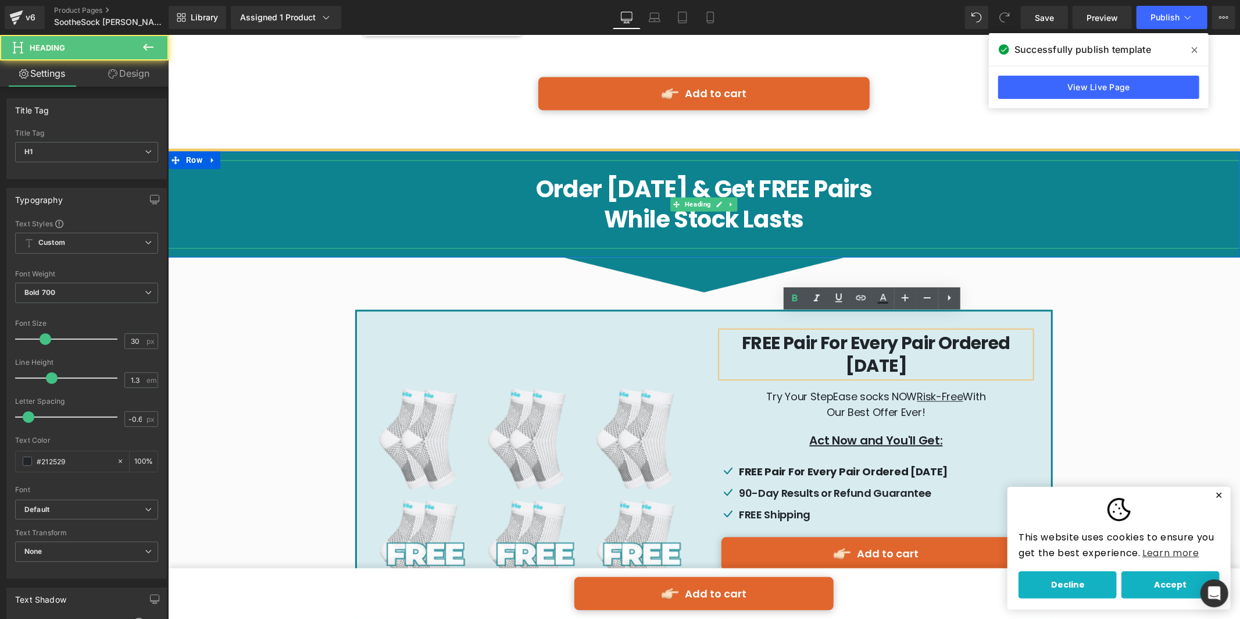
click at [945, 205] on h1 "While Stock Lasts" at bounding box center [703, 219] width 1072 height 30
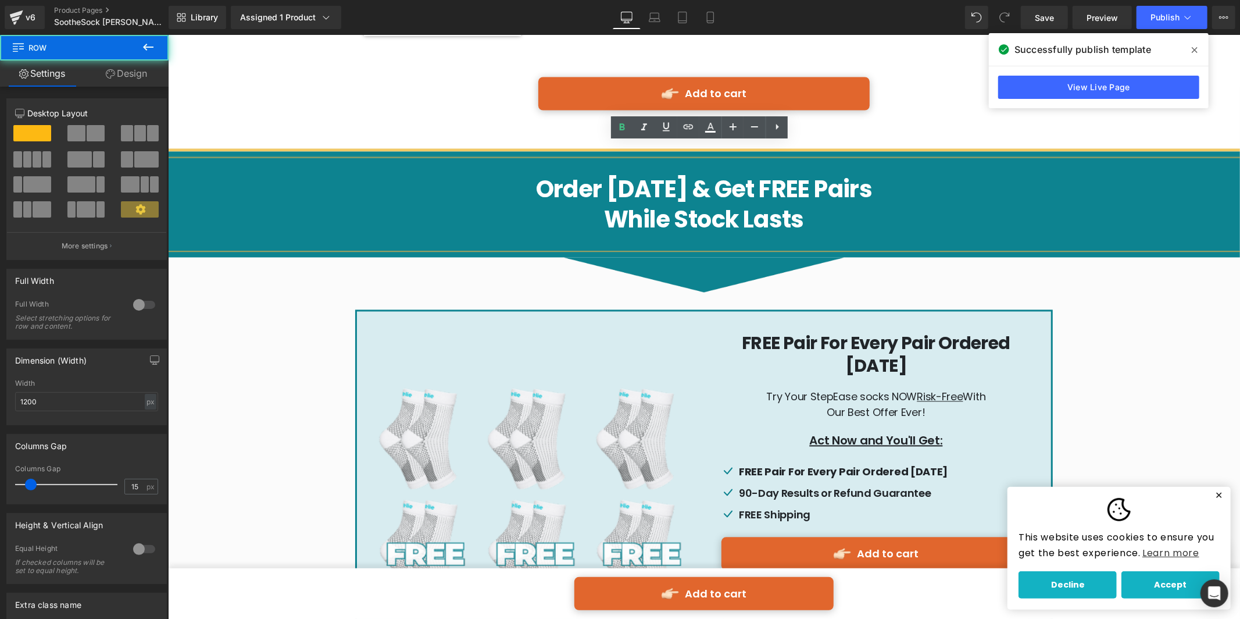
click at [258, 292] on div "Order [DATE] & Get FREE Pairs While Stock Lasts Heading Row Image Image FREE Pa…" at bounding box center [703, 416] width 1072 height 531
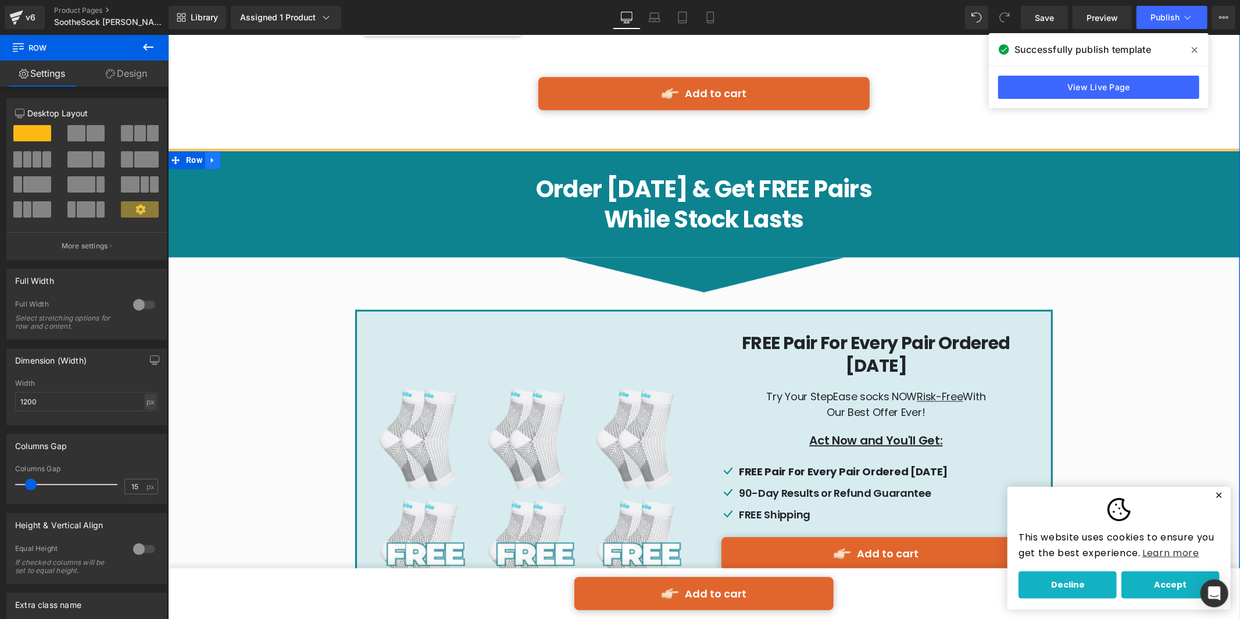
click at [210, 158] on icon at bounding box center [211, 160] width 2 height 5
click at [238, 156] on icon at bounding box center [242, 160] width 8 height 8
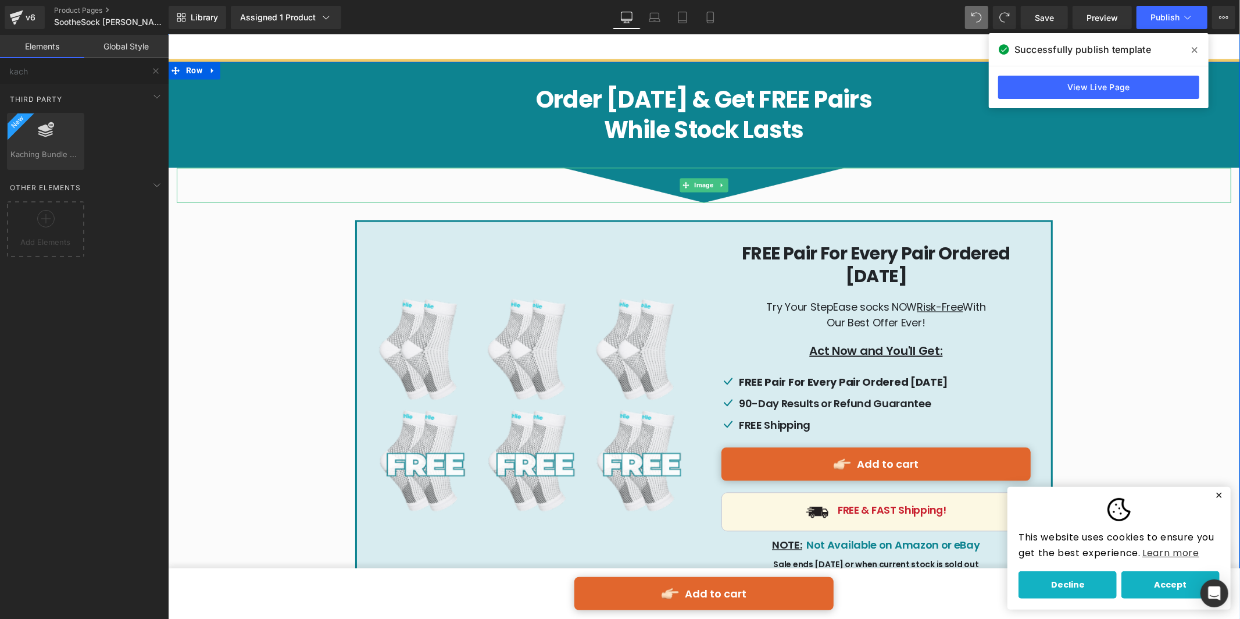
scroll to position [5677, 0]
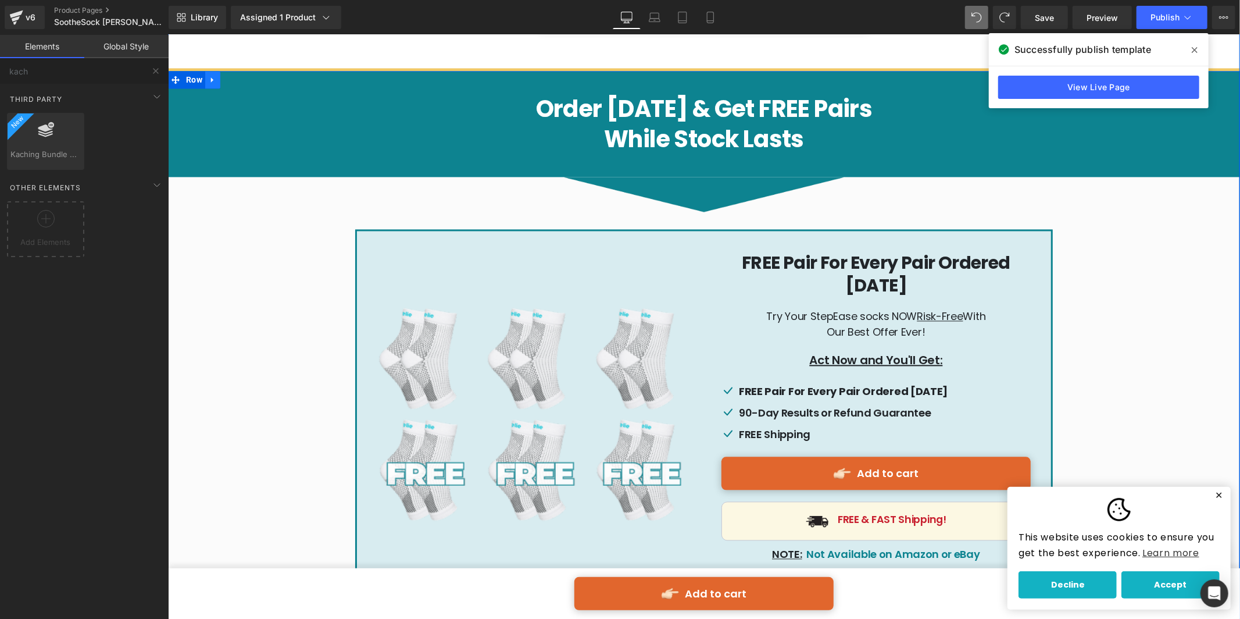
click at [210, 74] on icon at bounding box center [212, 78] width 8 height 9
click at [238, 74] on icon at bounding box center [242, 78] width 8 height 9
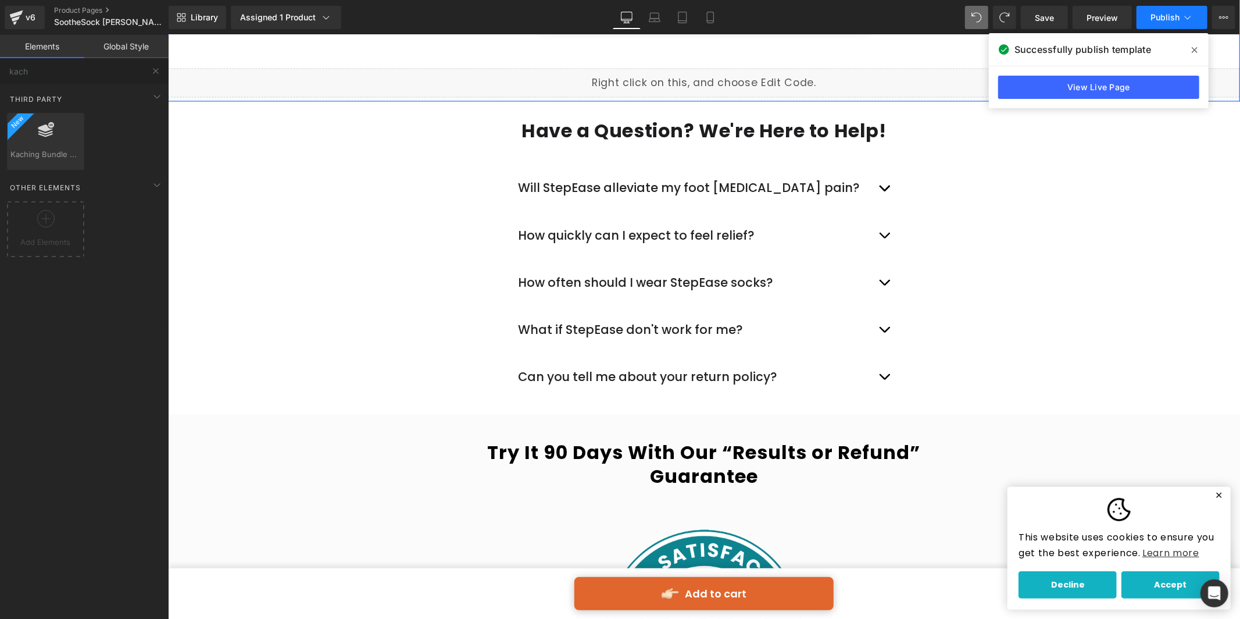
click at [1164, 13] on span "Publish" at bounding box center [1165, 17] width 29 height 9
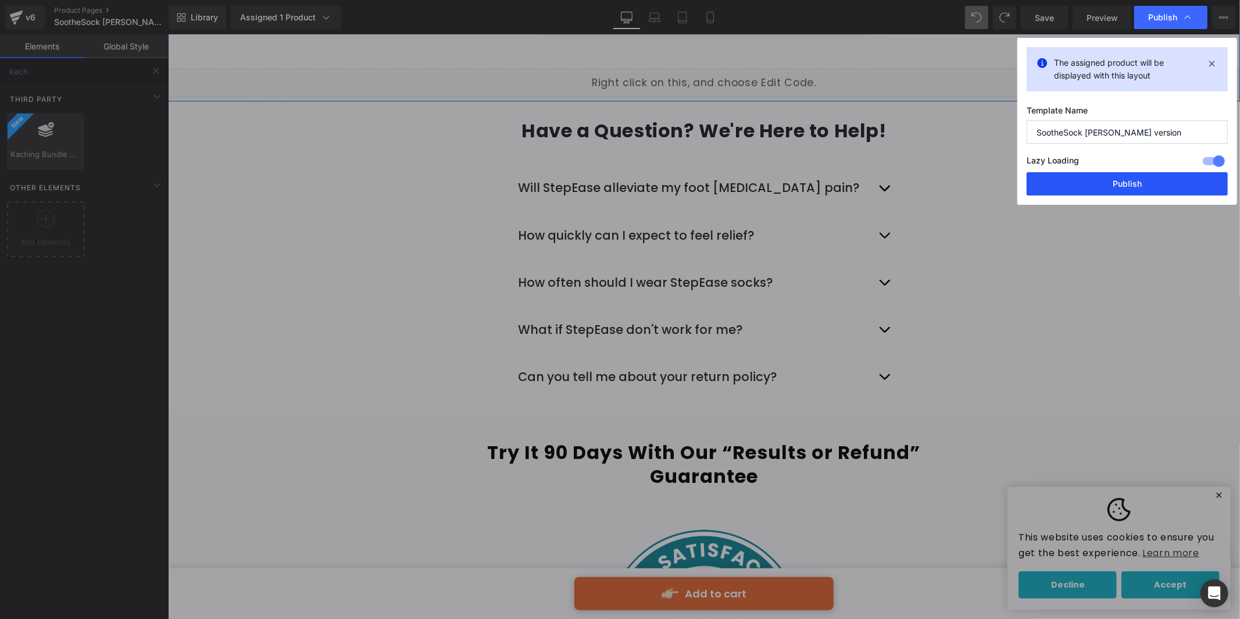
click at [1132, 184] on button "Publish" at bounding box center [1127, 183] width 201 height 23
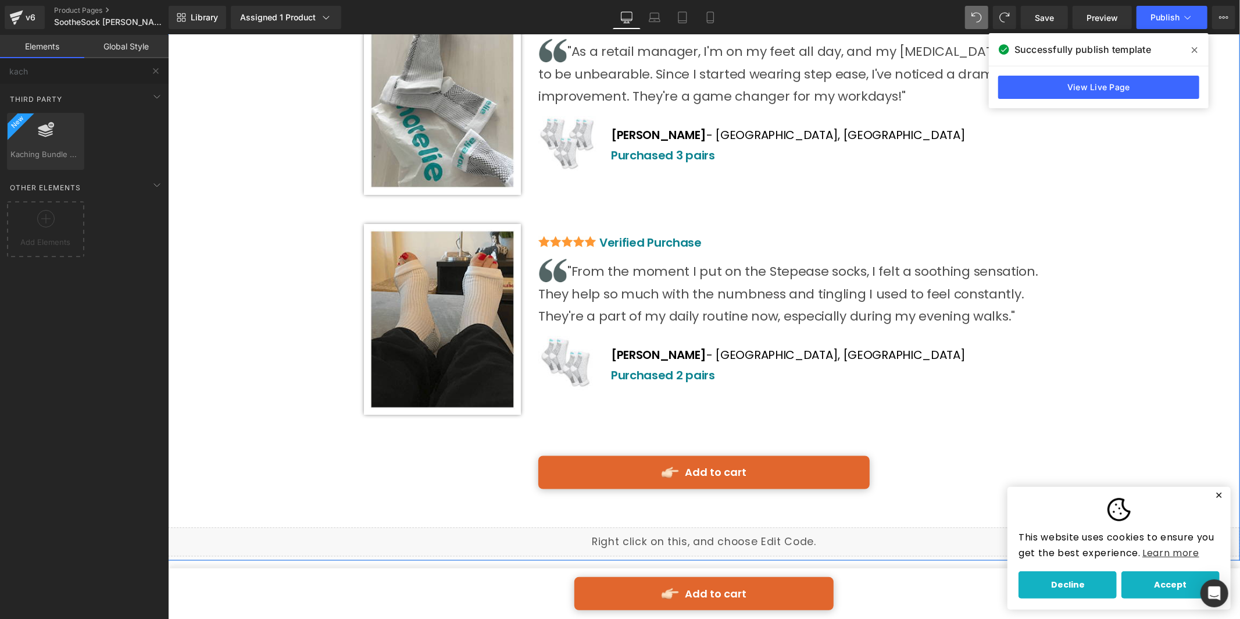
scroll to position [5215, 0]
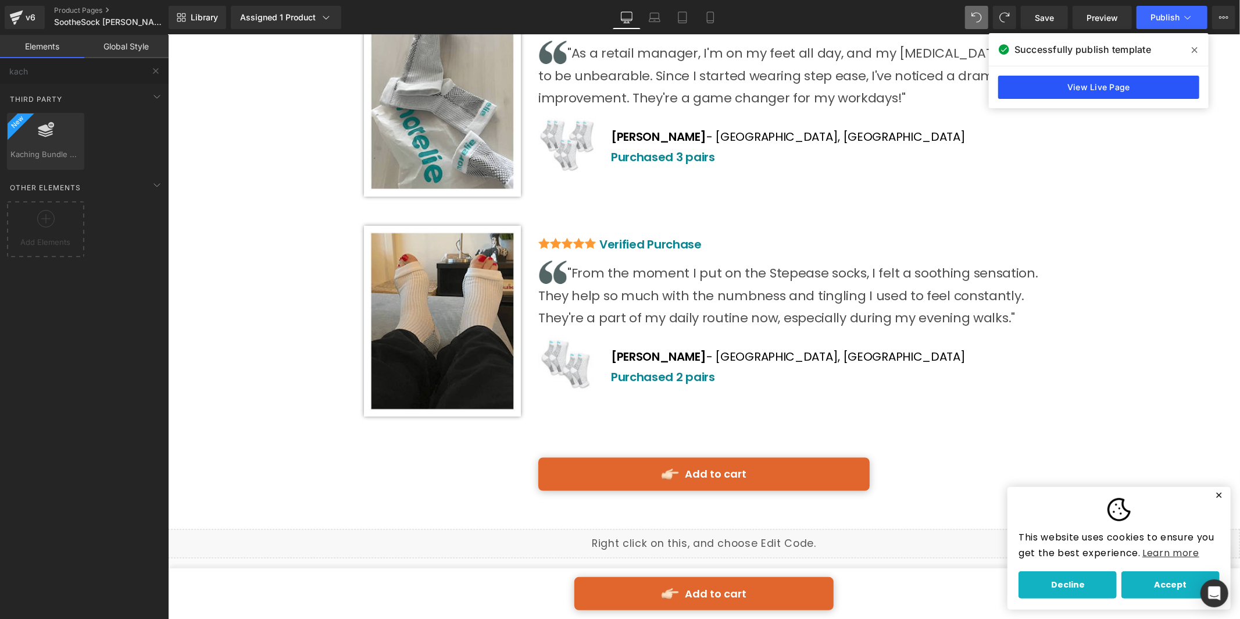
click at [1148, 80] on link "View Live Page" at bounding box center [1098, 87] width 201 height 23
